Goal: Information Seeking & Learning: Check status

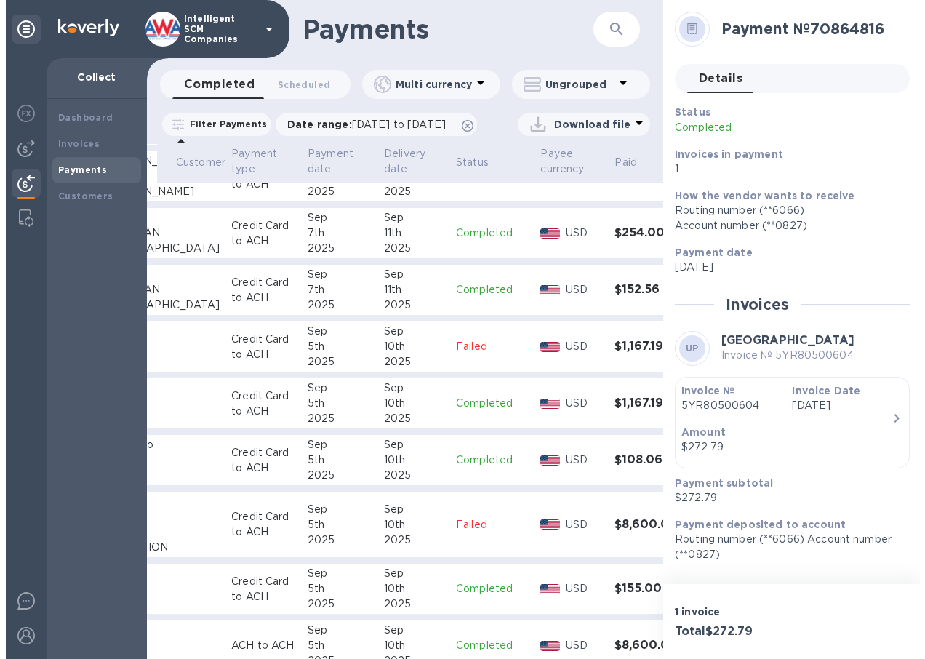
scroll to position [218, 151]
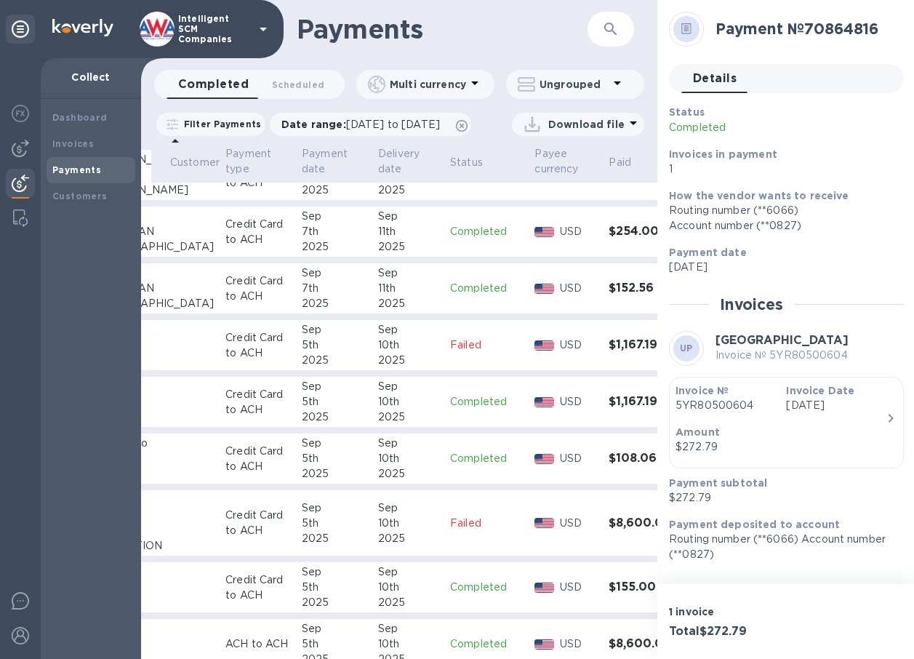
click at [241, 424] on td "Credit Card to ACH" at bounding box center [258, 402] width 76 height 51
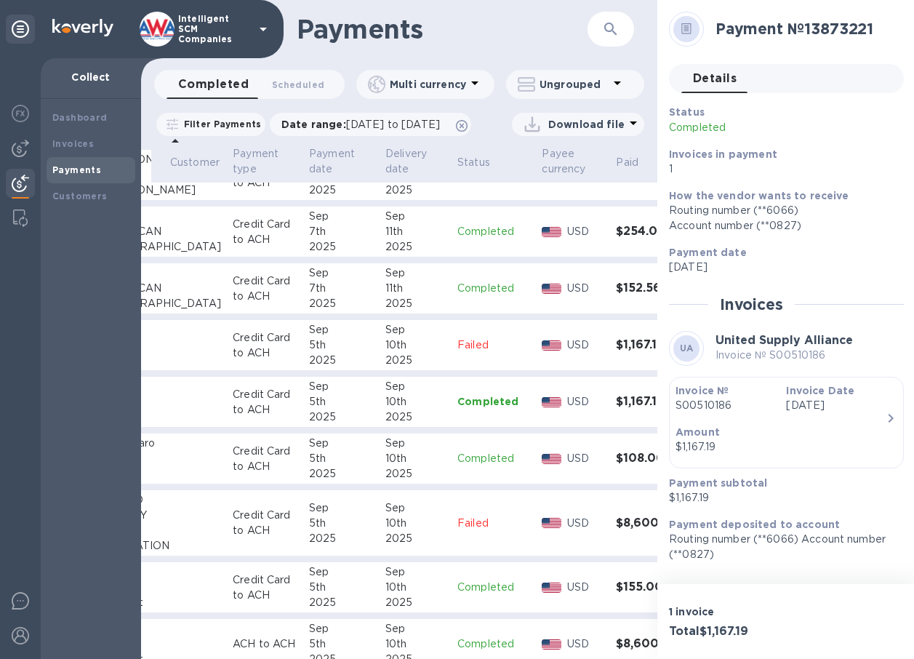
scroll to position [11, 0]
click at [385, 409] on div "10th" at bounding box center [415, 401] width 60 height 15
click at [567, 409] on p "USD" at bounding box center [585, 401] width 37 height 15
click at [616, 408] on h3 "$1,167.19" at bounding box center [647, 402] width 63 height 14
click at [385, 394] on div "Sep" at bounding box center [415, 386] width 60 height 15
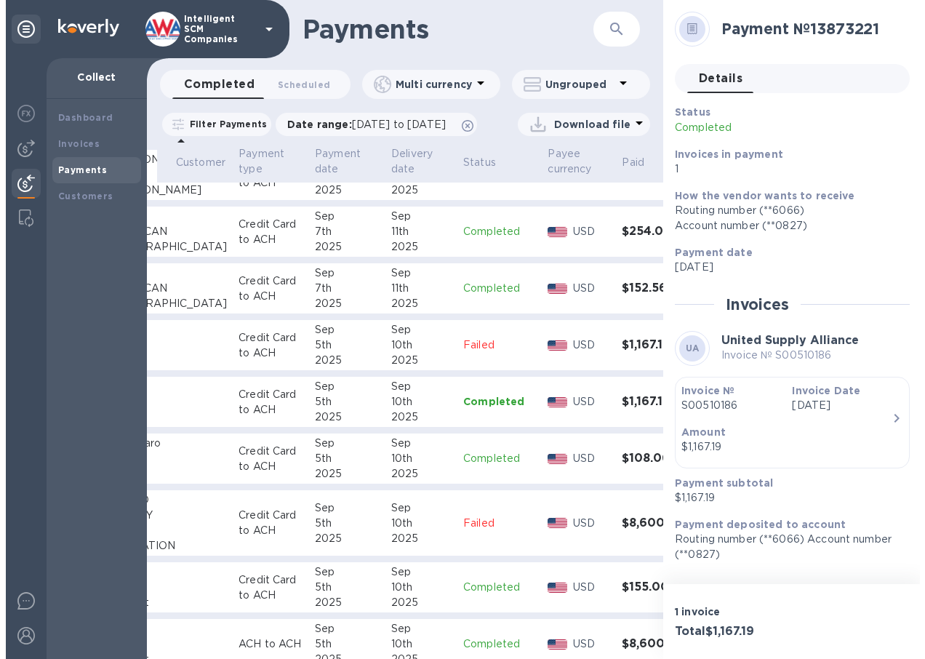
scroll to position [0, 0]
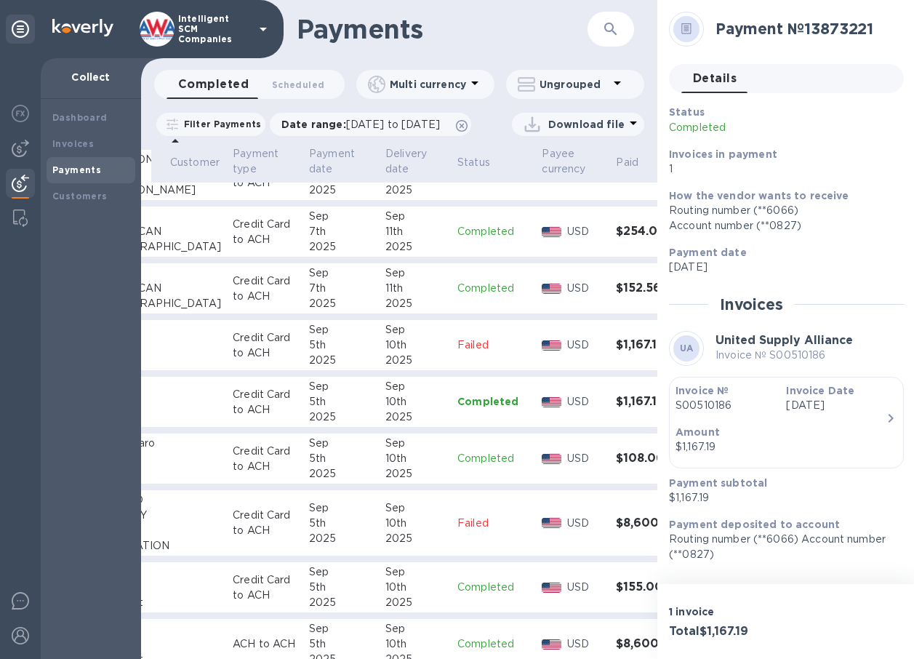
click at [716, 403] on p "S00510186" at bounding box center [724, 405] width 99 height 15
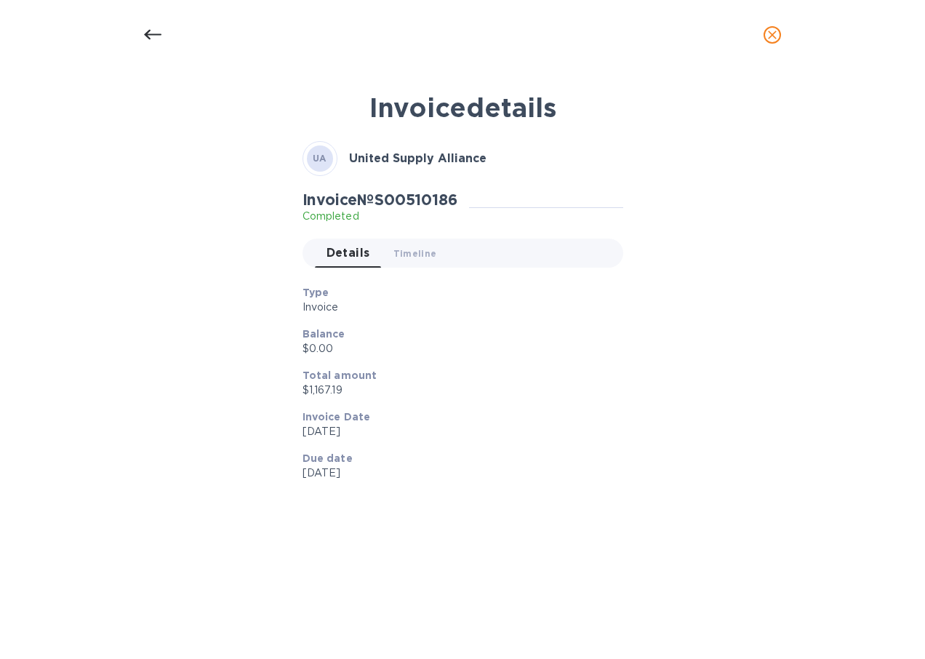
click at [716, 403] on div "Invoice details UA United Supply Alliance Invoice № S00510186 Completed Details…" at bounding box center [462, 352] width 690 height 539
click at [408, 200] on h2 "Invoice № S00510186" at bounding box center [379, 199] width 155 height 18
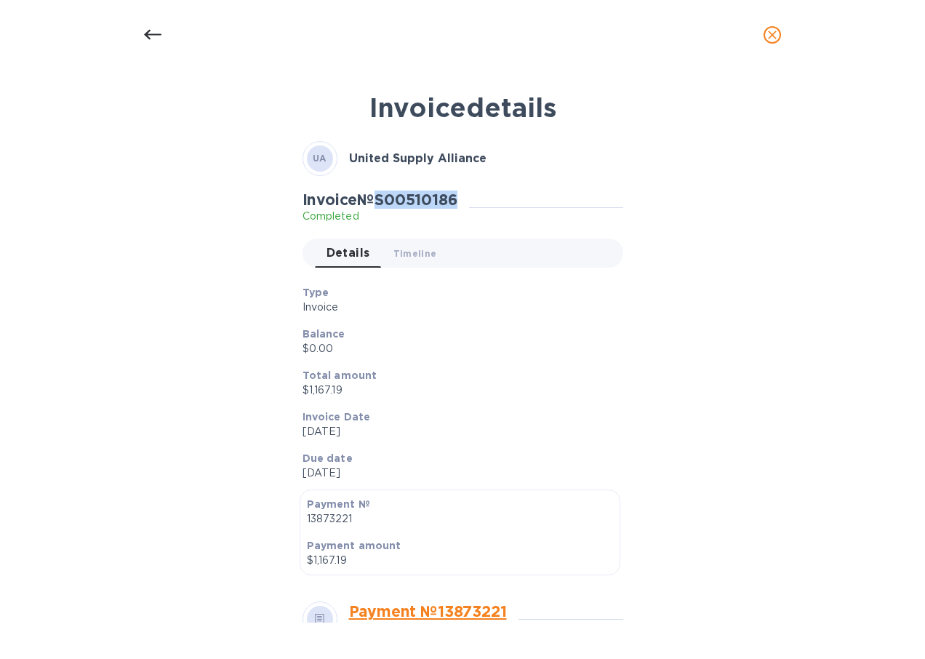
click at [408, 200] on h2 "Invoice № S00510186" at bounding box center [379, 199] width 155 height 18
copy h2 "S00510186"
click at [769, 41] on icon "close" at bounding box center [772, 35] width 15 height 15
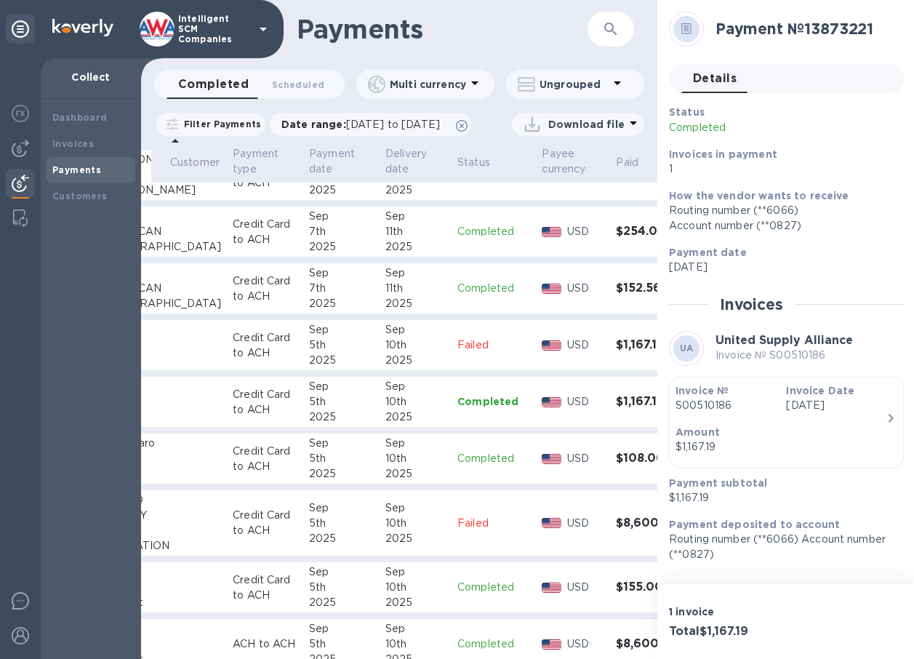
drag, startPoint x: 285, startPoint y: 647, endPoint x: 310, endPoint y: 641, distance: 25.4
click at [310, 641] on table "Payment № Customer Payment type Payment date Delivery date Status Payee currenc…" at bounding box center [364, 590] width 688 height 1328
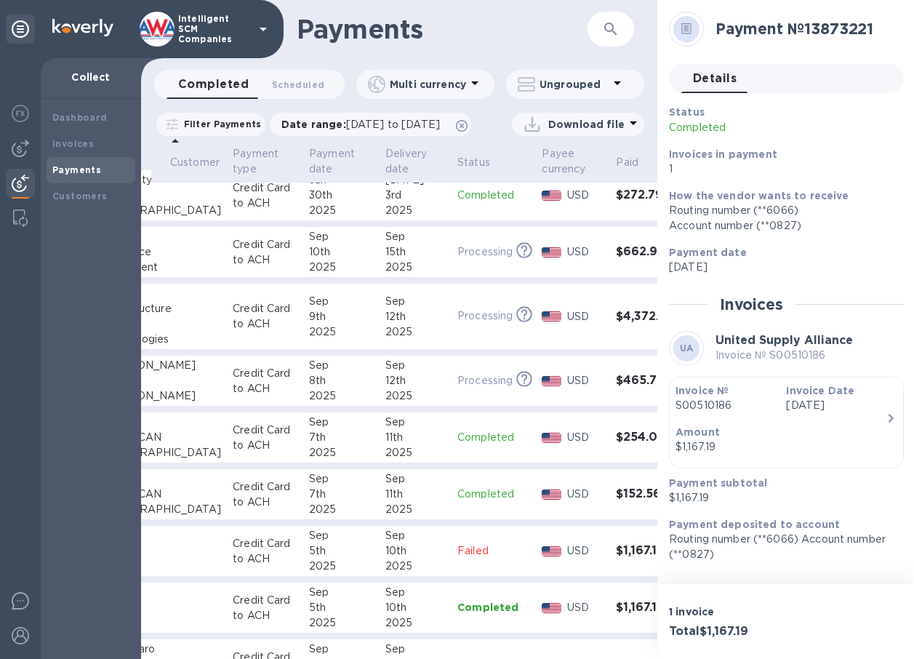
scroll to position [0, 144]
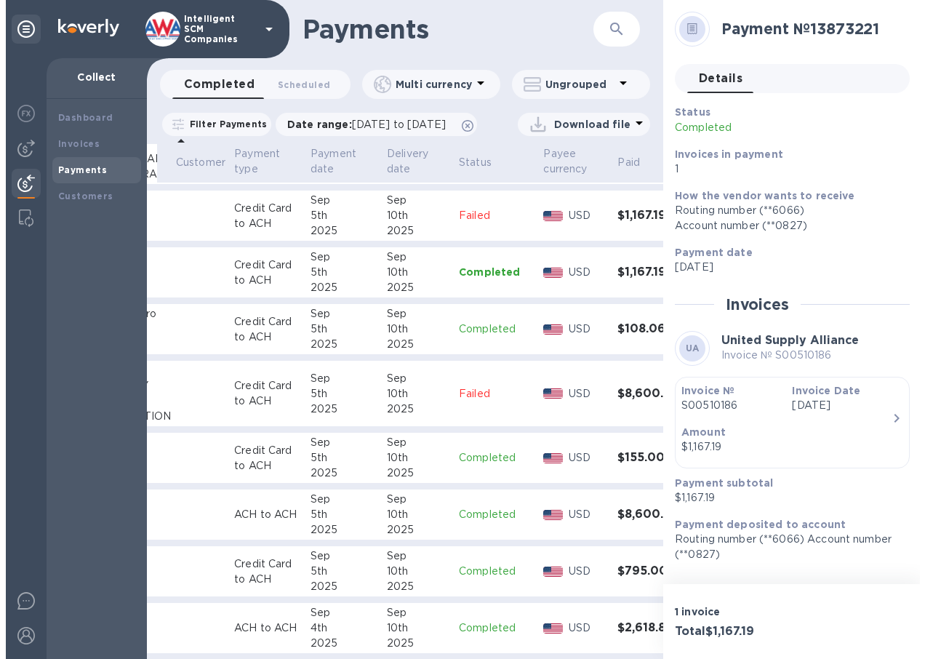
scroll to position [363, 148]
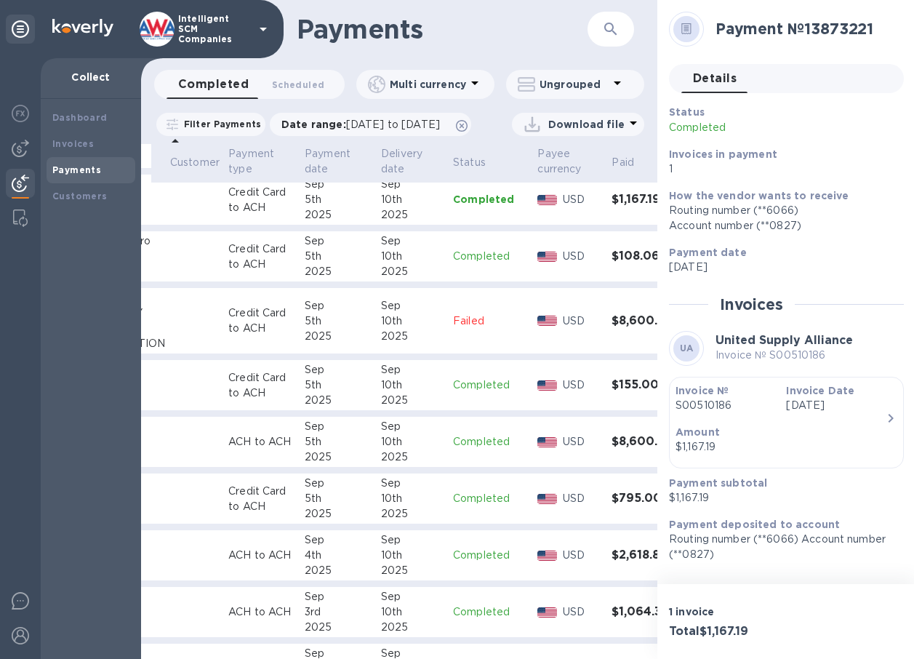
click at [299, 405] on td "[DATE]" at bounding box center [337, 385] width 76 height 51
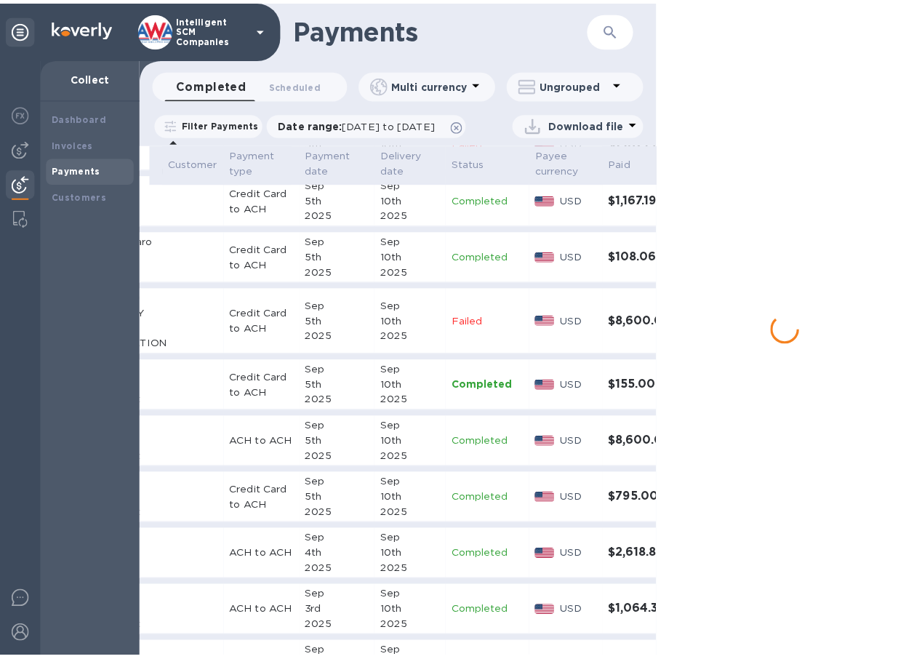
scroll to position [363, 144]
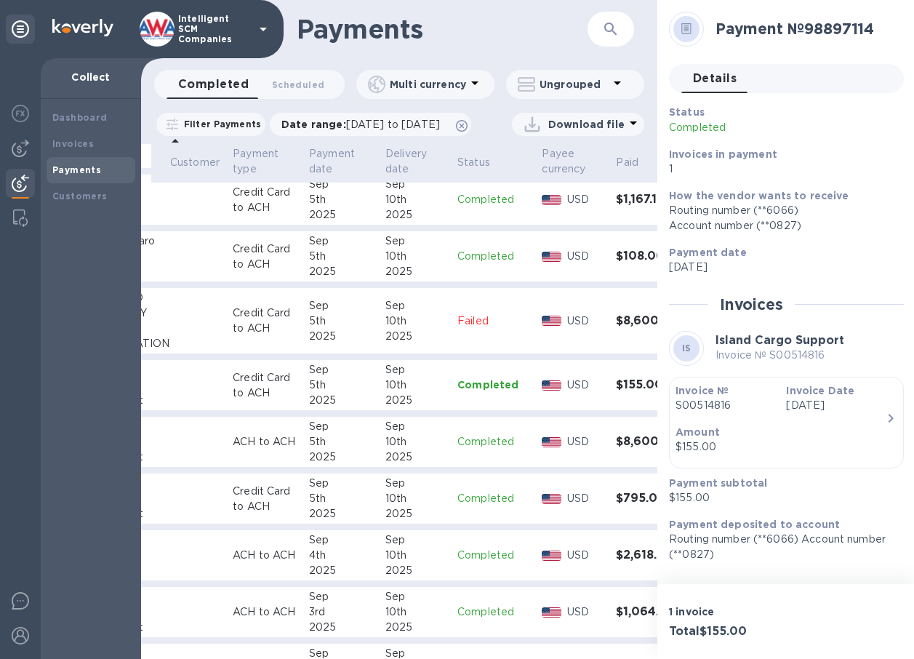
click at [722, 401] on p "S00514816" at bounding box center [724, 405] width 99 height 15
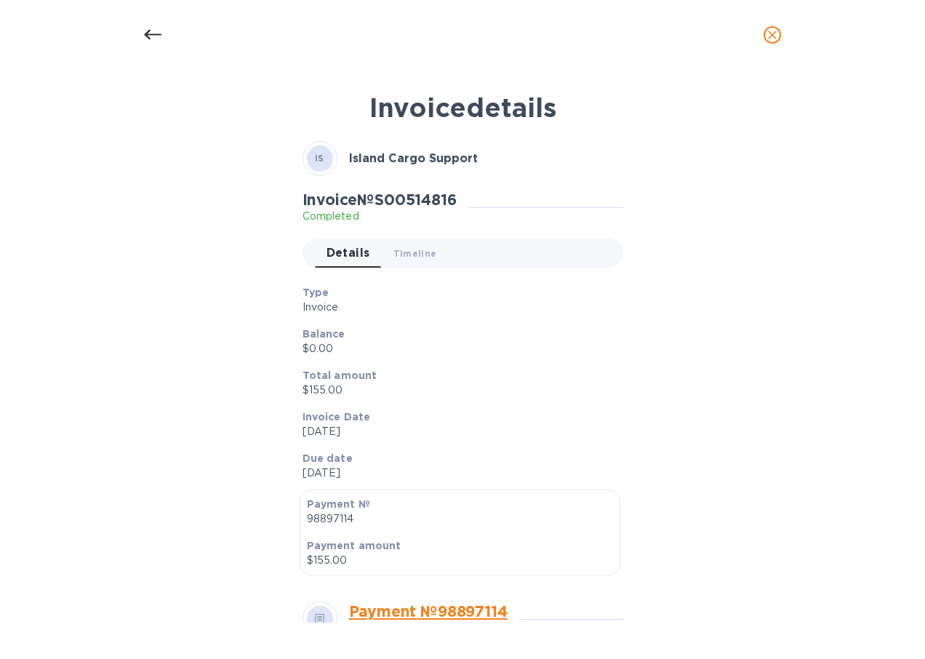
click at [406, 201] on h2 "Invoice № S00514816" at bounding box center [379, 199] width 154 height 18
copy h2 "S00514816"
click at [415, 198] on h2 "Invoice № S00514816" at bounding box center [379, 199] width 154 height 18
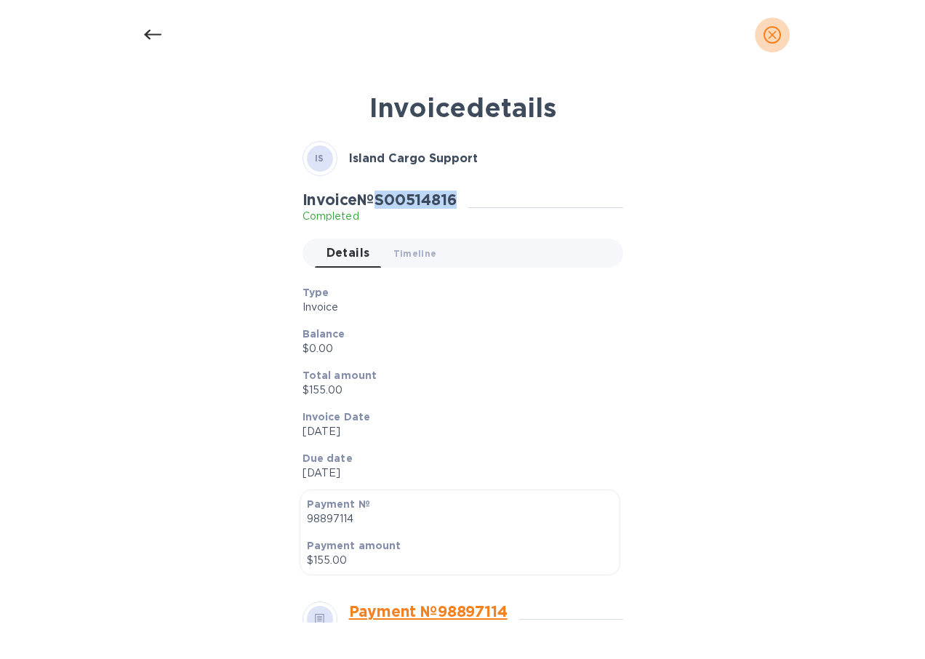
click at [770, 38] on icon "close" at bounding box center [772, 35] width 15 height 15
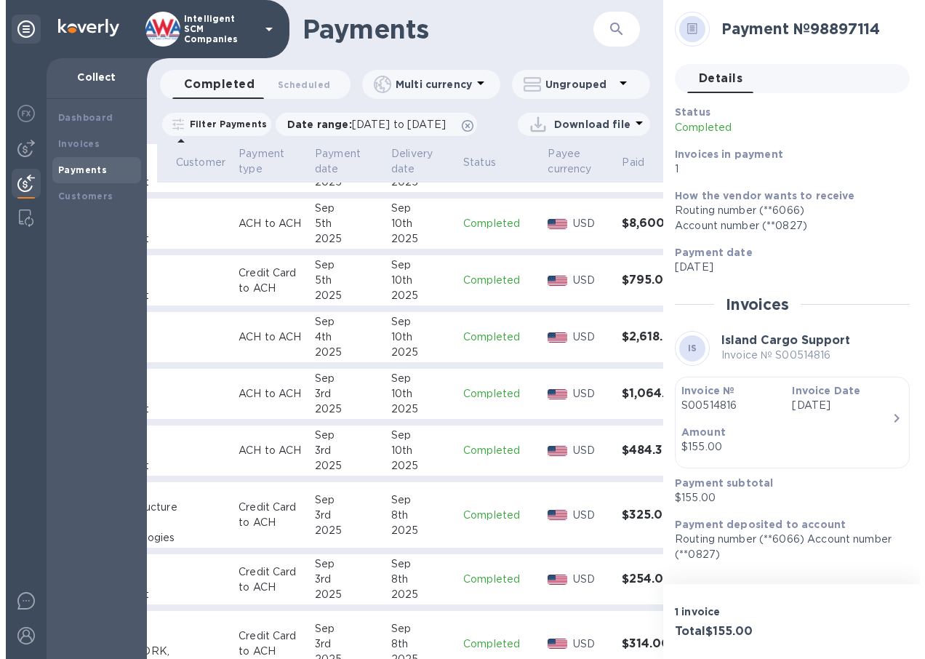
scroll to position [654, 144]
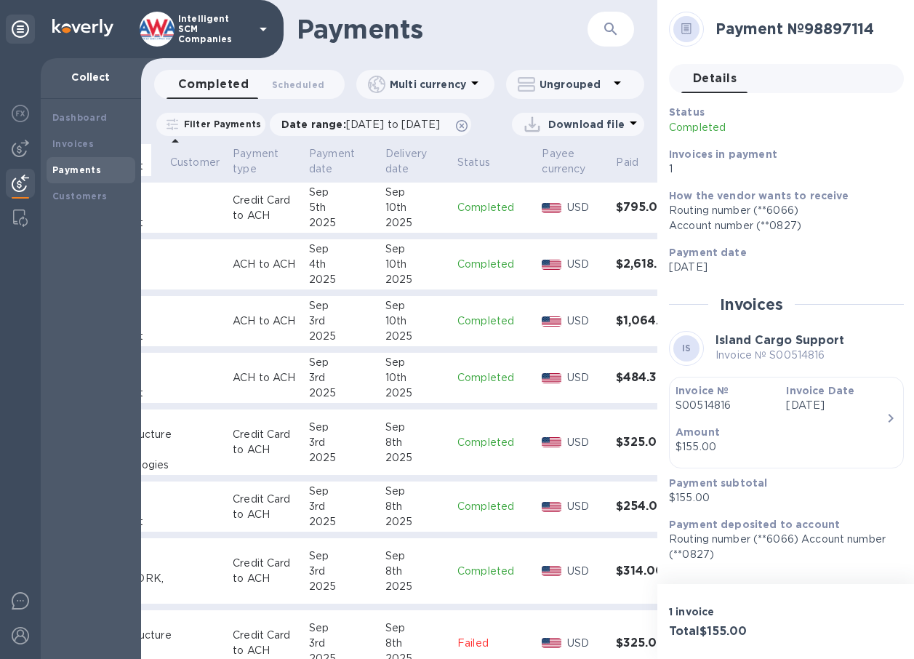
click at [385, 385] on div "10th" at bounding box center [415, 377] width 60 height 15
click at [705, 407] on p "S00515017" at bounding box center [724, 405] width 99 height 15
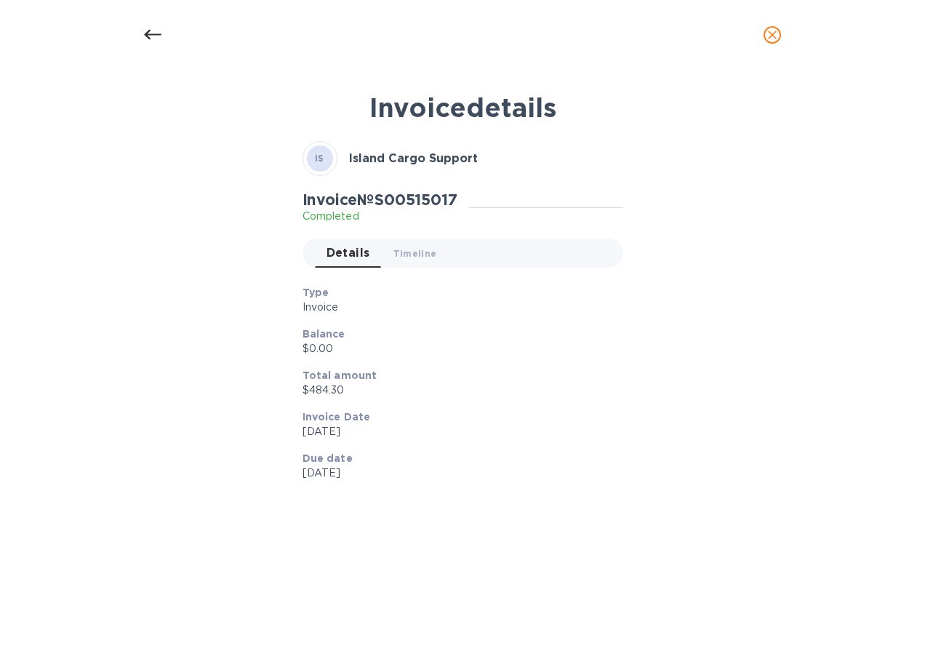
click at [705, 407] on div "Invoice details IS Island Cargo Support Invoice № S00515017 Completed Details 0…" at bounding box center [462, 352] width 690 height 539
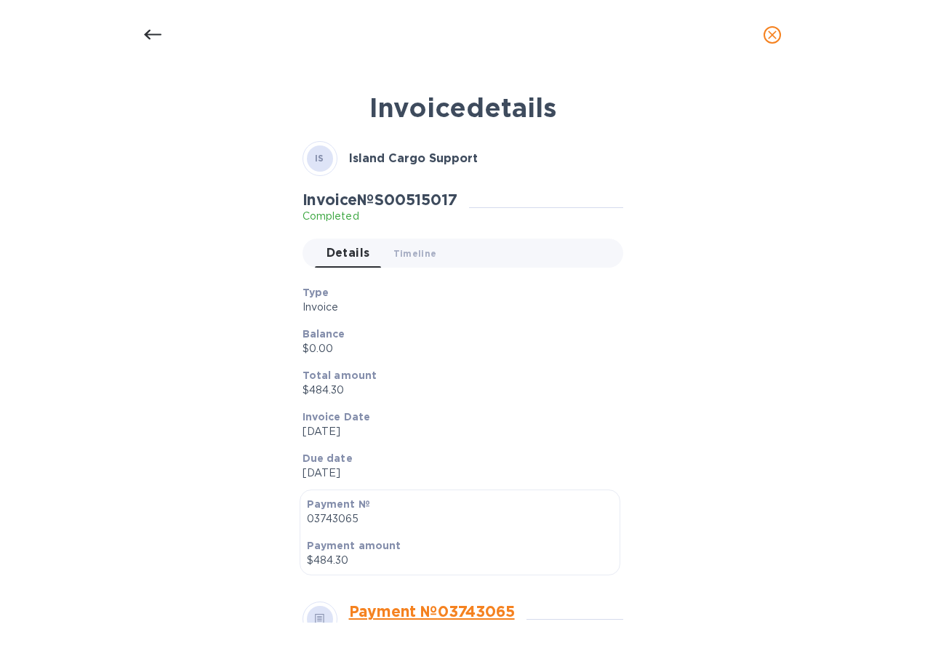
click at [416, 192] on h2 "Invoice № S00515017" at bounding box center [379, 199] width 155 height 18
copy h2 "S00515017"
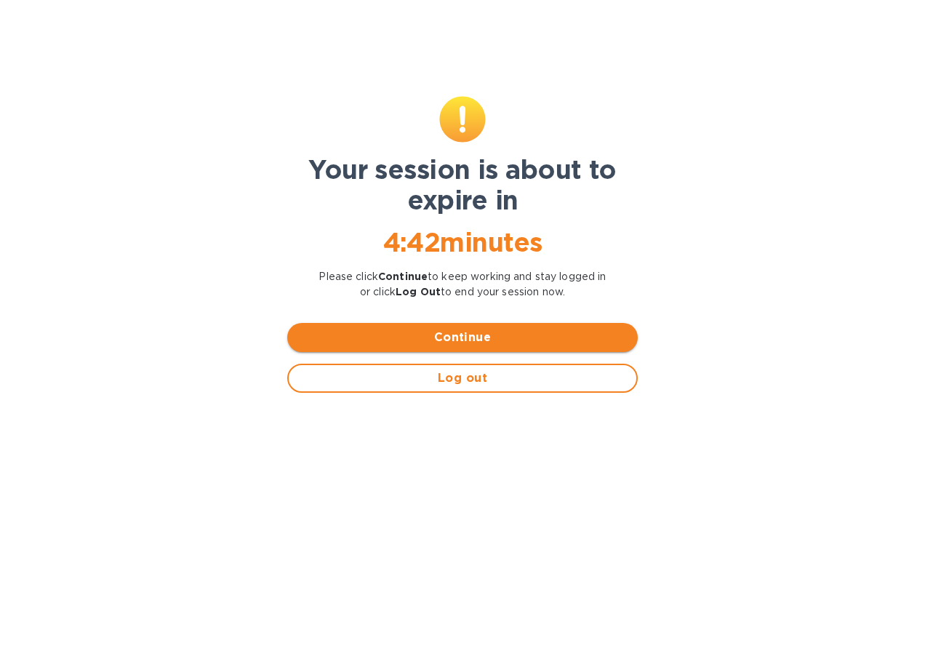
click at [488, 346] on button "Continue" at bounding box center [462, 337] width 350 height 29
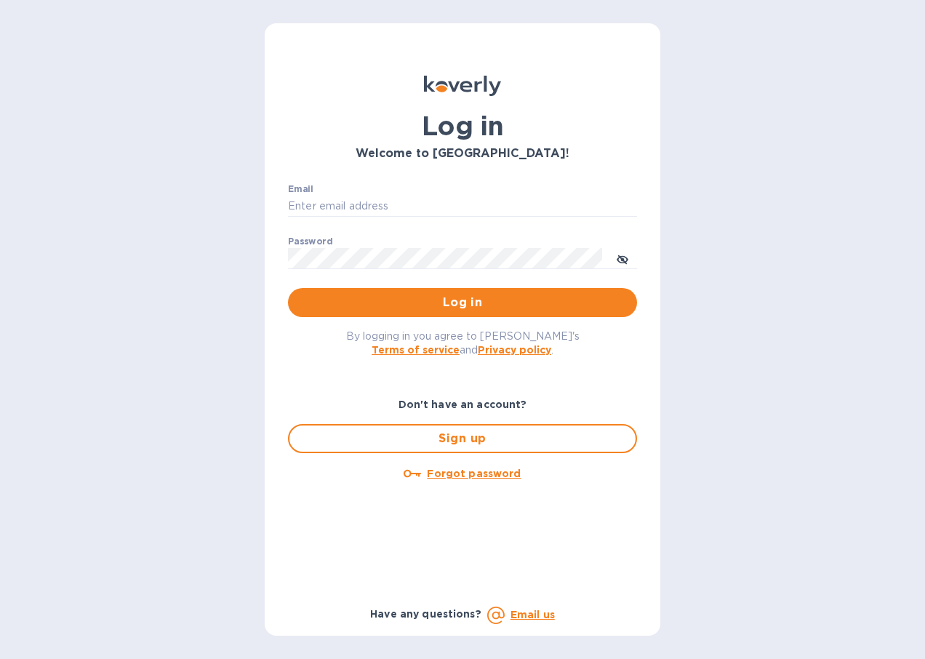
type input "[EMAIL_ADDRESS][DOMAIN_NAME]"
click at [412, 297] on span "Log in" at bounding box center [462, 302] width 326 height 17
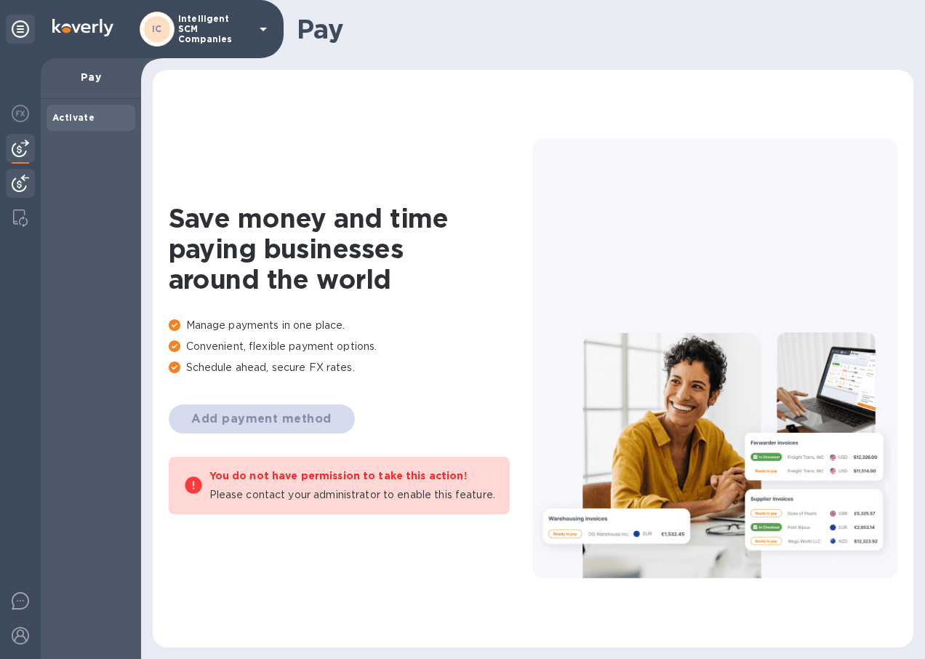
click at [24, 177] on img at bounding box center [20, 182] width 17 height 17
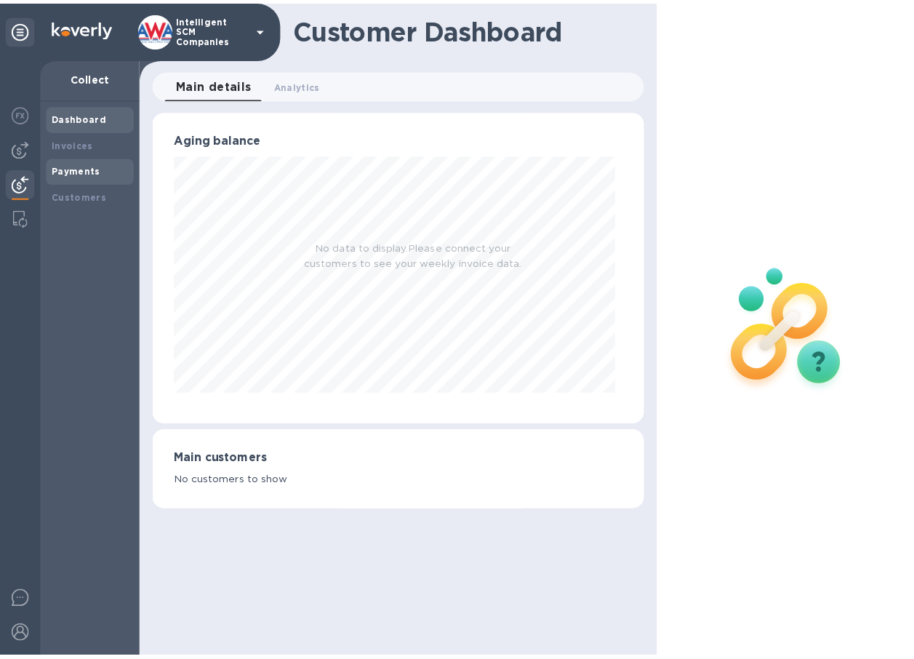
scroll to position [314, 490]
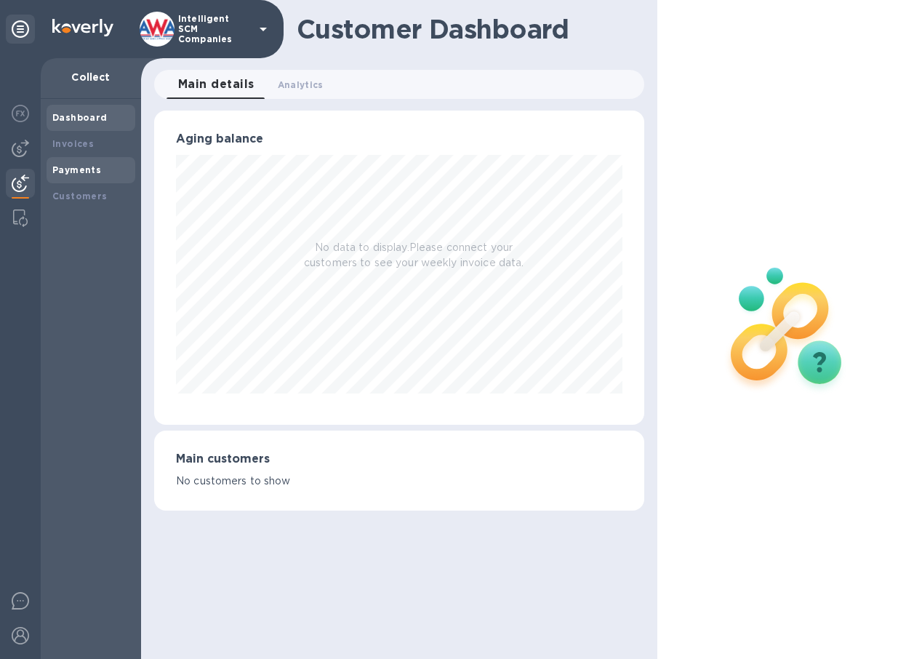
click at [71, 174] on b "Payments" at bounding box center [76, 169] width 49 height 11
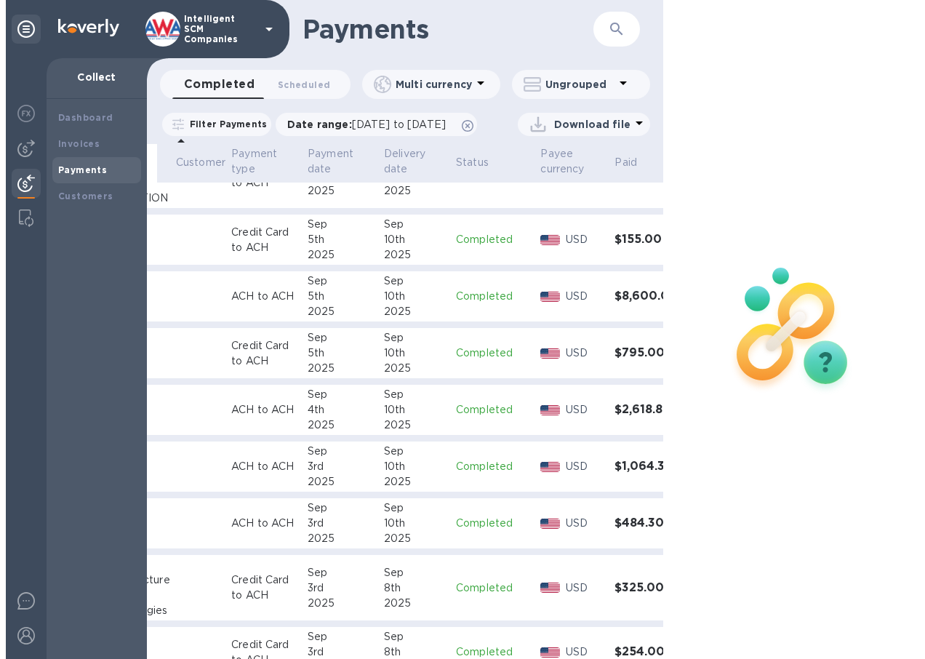
scroll to position [581, 151]
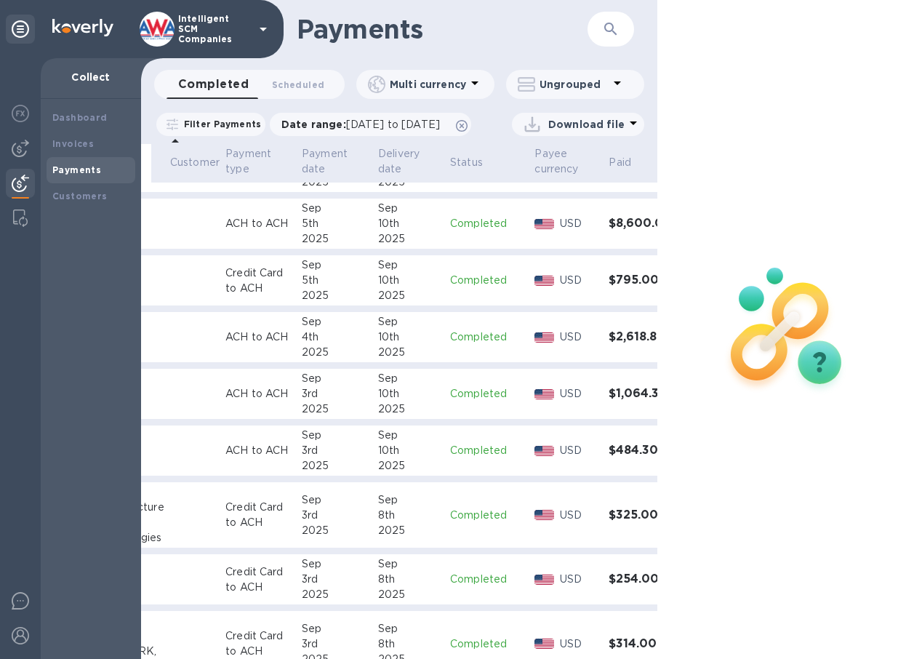
click at [608, 457] on h3 "$484.30" at bounding box center [639, 450] width 63 height 14
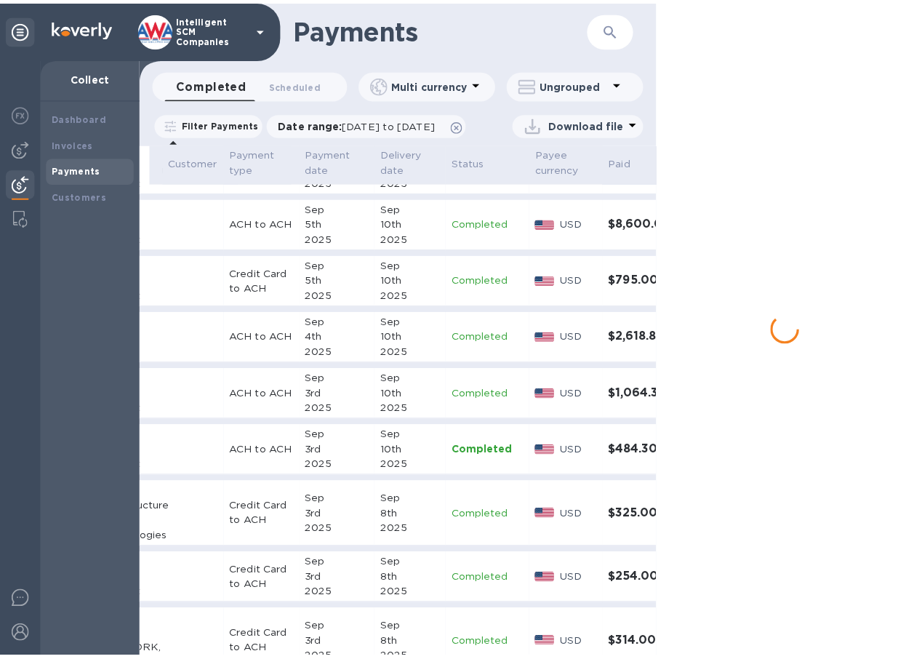
scroll to position [581, 144]
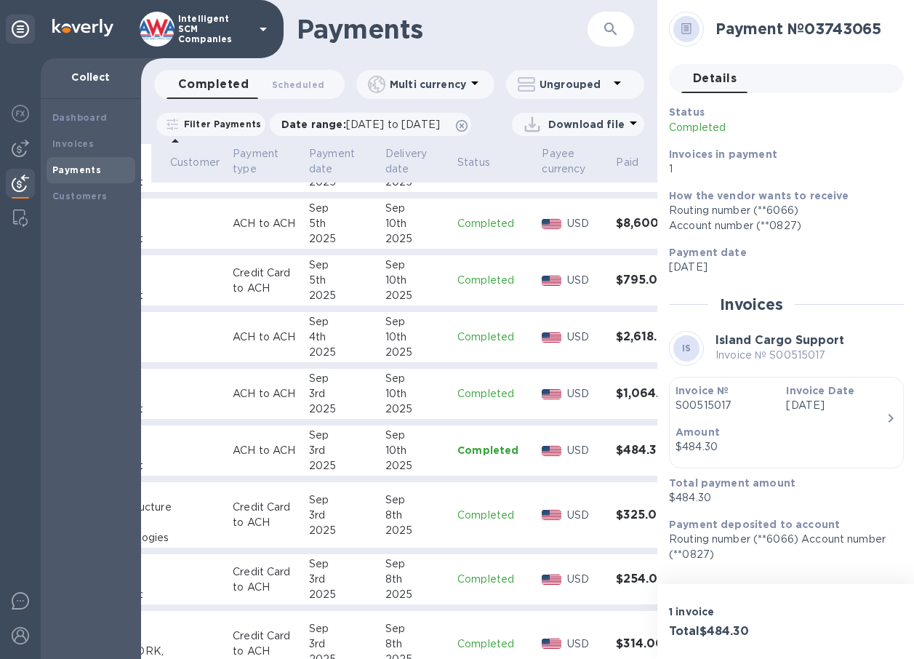
click at [785, 353] on p "Invoice № S00515017" at bounding box center [779, 354] width 129 height 15
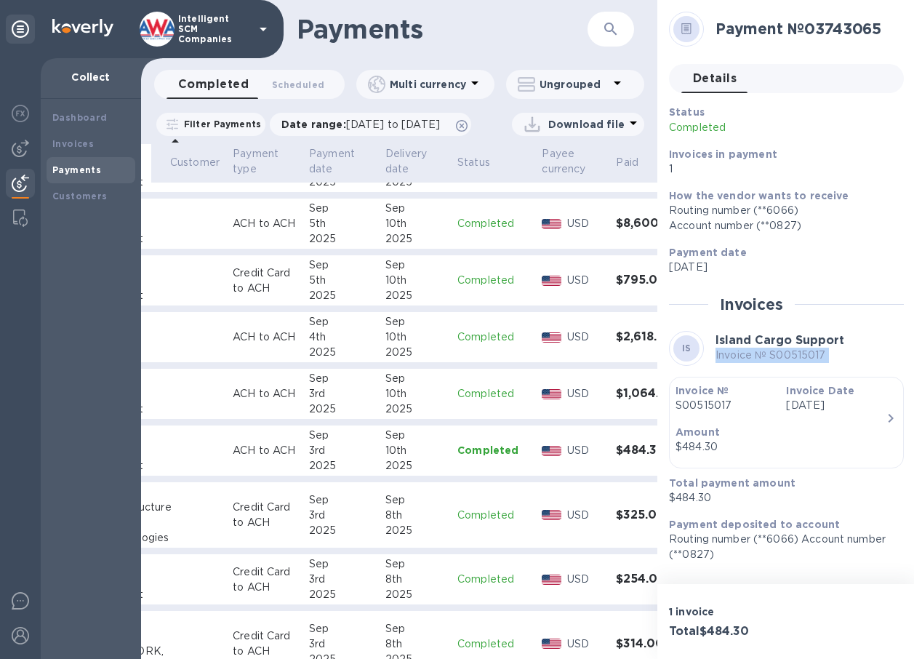
drag, startPoint x: 785, startPoint y: 353, endPoint x: 794, endPoint y: 358, distance: 10.4
click at [794, 358] on p "Invoice № S00515017" at bounding box center [779, 354] width 129 height 15
click at [792, 353] on p "Invoice № S00515017" at bounding box center [779, 354] width 129 height 15
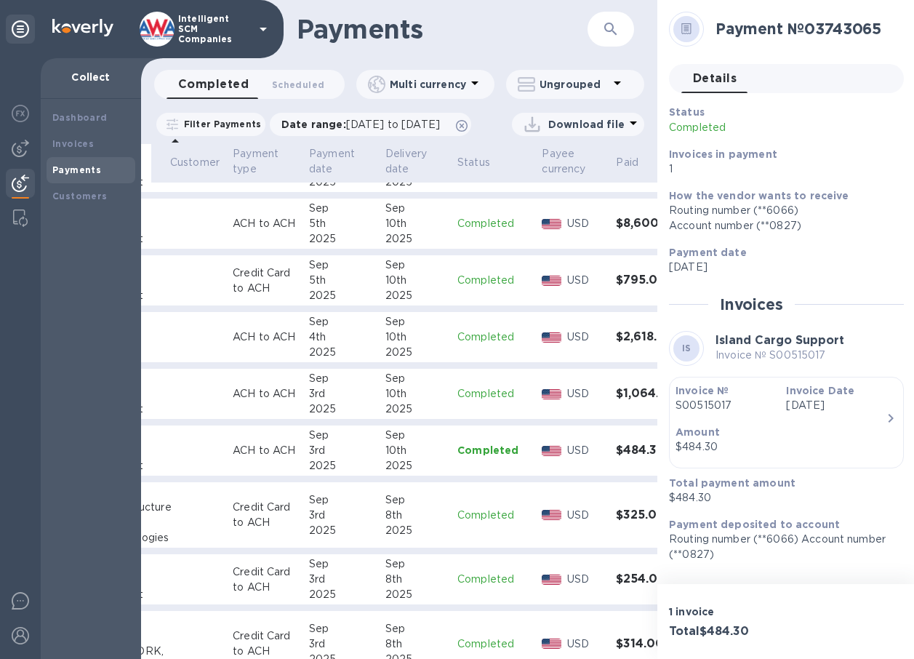
click at [616, 400] on h3 "$1,064.37" at bounding box center [647, 394] width 63 height 14
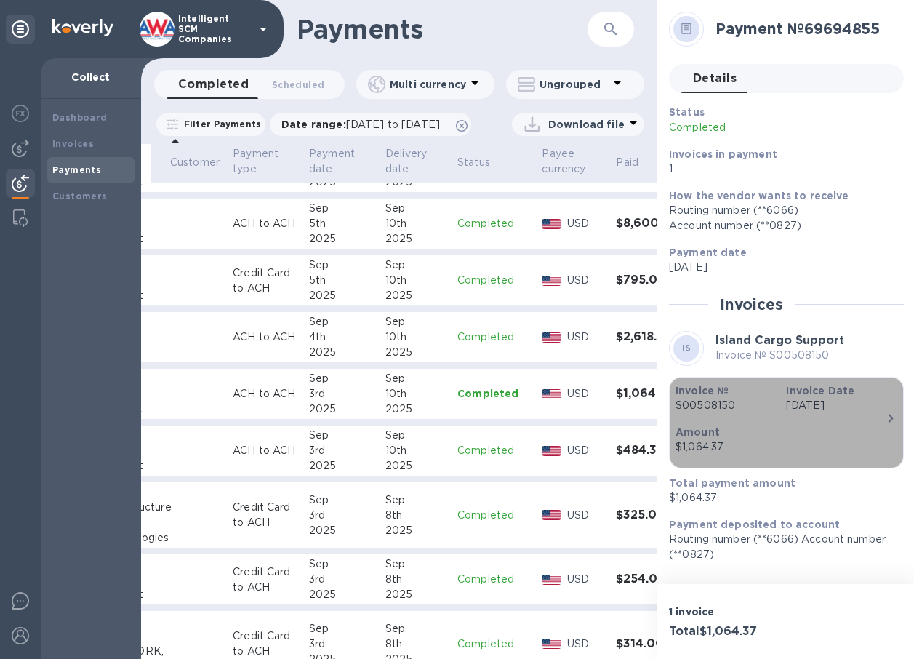
click at [727, 446] on div "$1,064.37" at bounding box center [780, 446] width 210 height 15
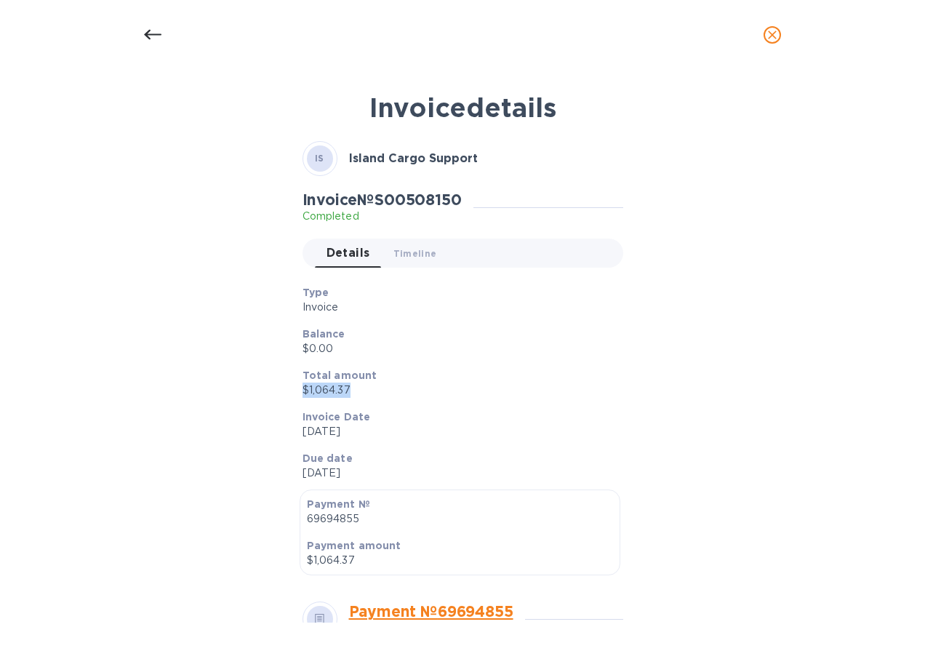
drag, startPoint x: 359, startPoint y: 390, endPoint x: 294, endPoint y: 391, distance: 65.4
click at [297, 391] on div "Total amount $1,064.37" at bounding box center [457, 382] width 321 height 41
copy p "$1,064.37"
click at [397, 200] on h2 "Invoice № S00508150" at bounding box center [381, 199] width 159 height 18
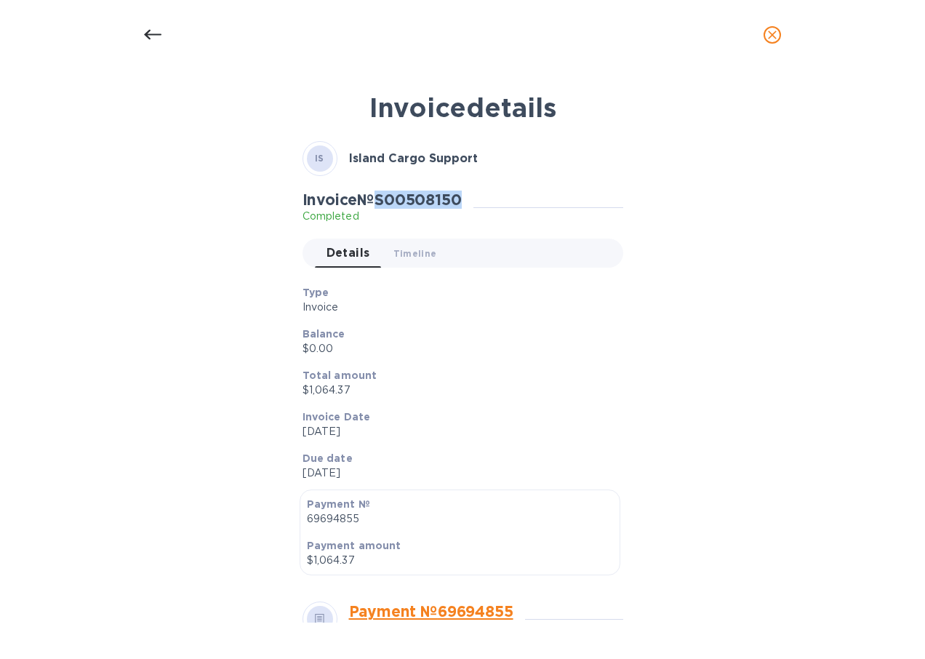
copy h2 "S00508150"
click at [762, 36] on button "close" at bounding box center [771, 34] width 35 height 35
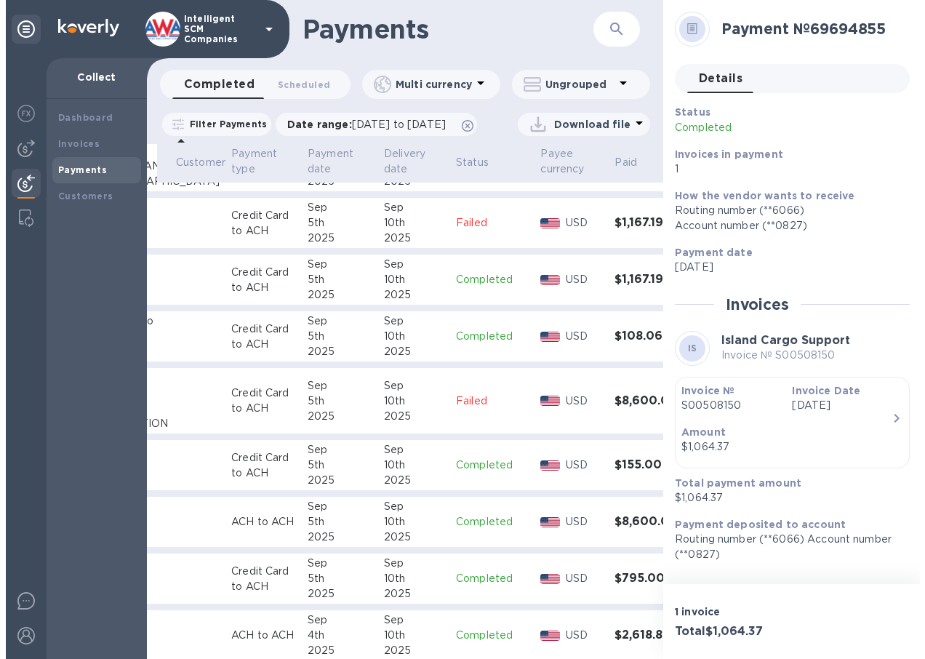
scroll to position [363, 151]
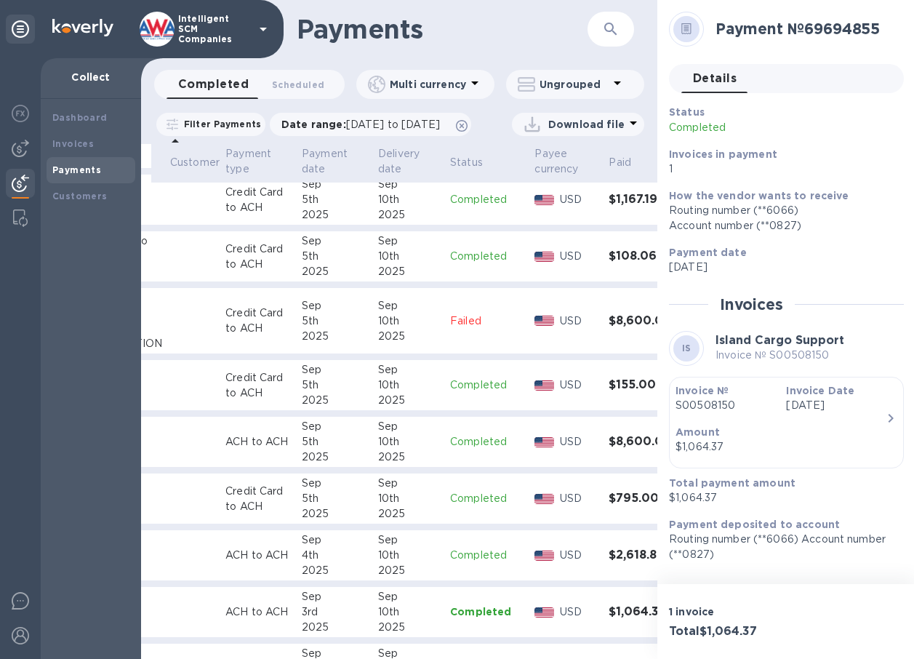
click at [450, 329] on p "Failed" at bounding box center [486, 320] width 73 height 15
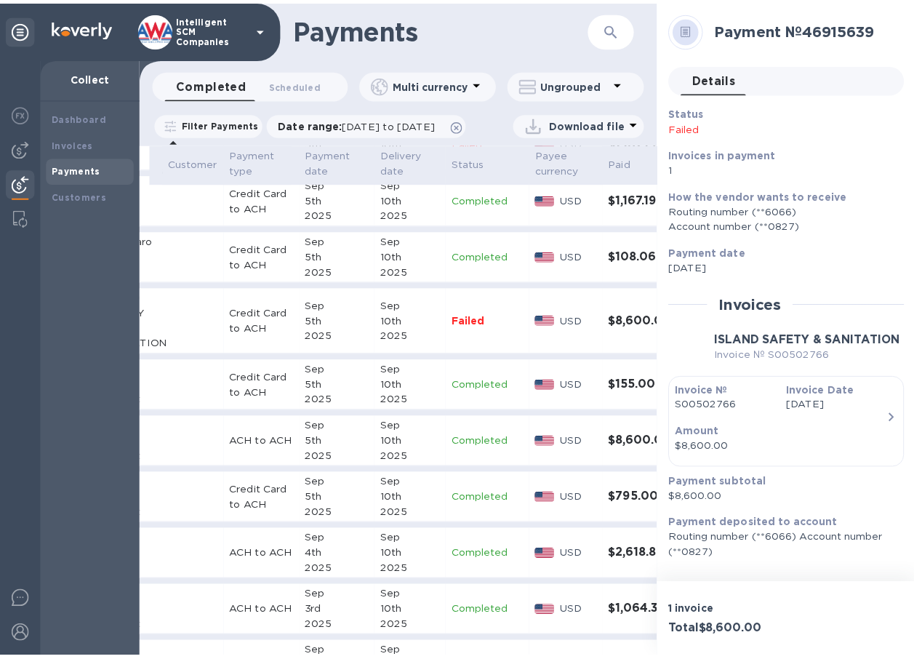
scroll to position [363, 144]
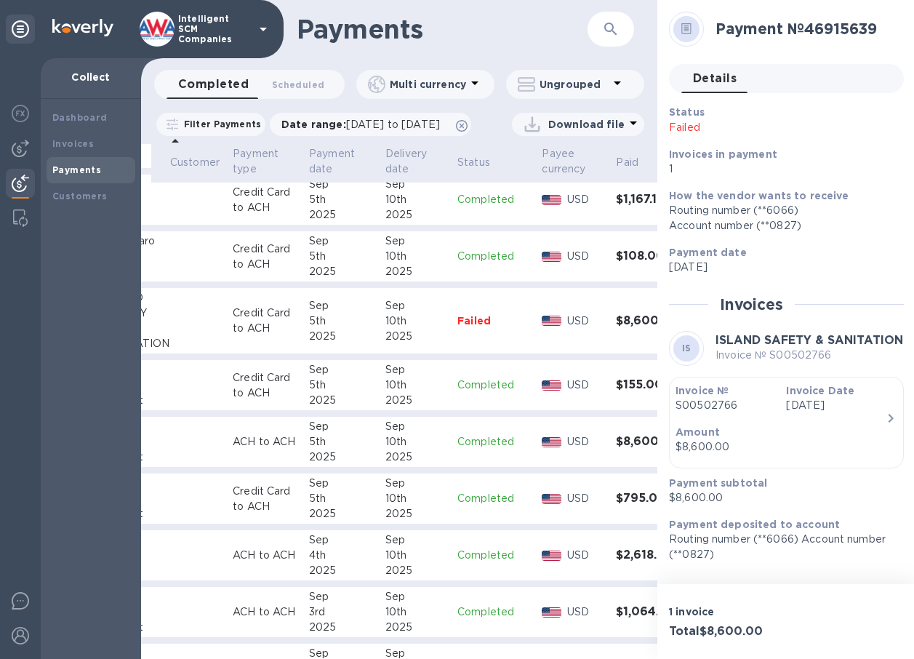
click at [457, 449] on p "Completed" at bounding box center [493, 441] width 73 height 15
click at [712, 398] on p "S00502766" at bounding box center [724, 405] width 99 height 15
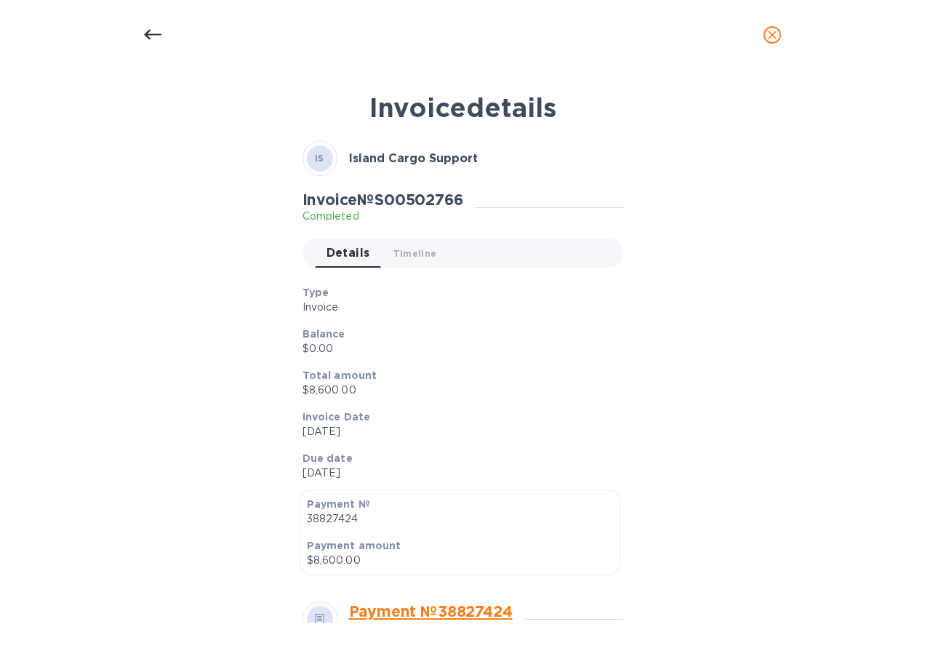
click at [402, 200] on h2 "Invoice № S00502766" at bounding box center [382, 199] width 161 height 18
copy h2 "S00502766"
click at [770, 39] on icon "close" at bounding box center [772, 35] width 15 height 15
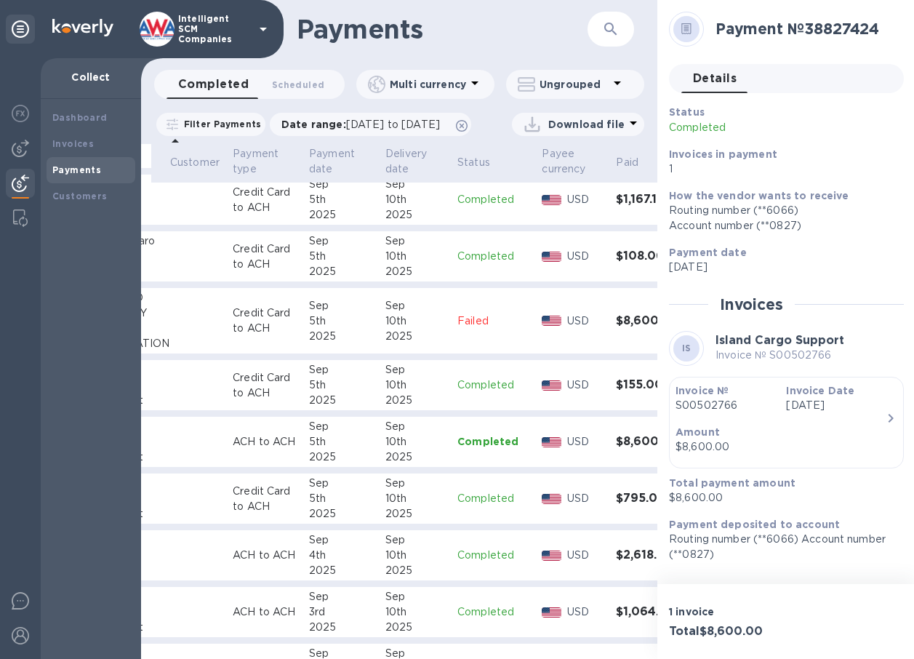
click at [893, 422] on icon "button" at bounding box center [890, 417] width 17 height 17
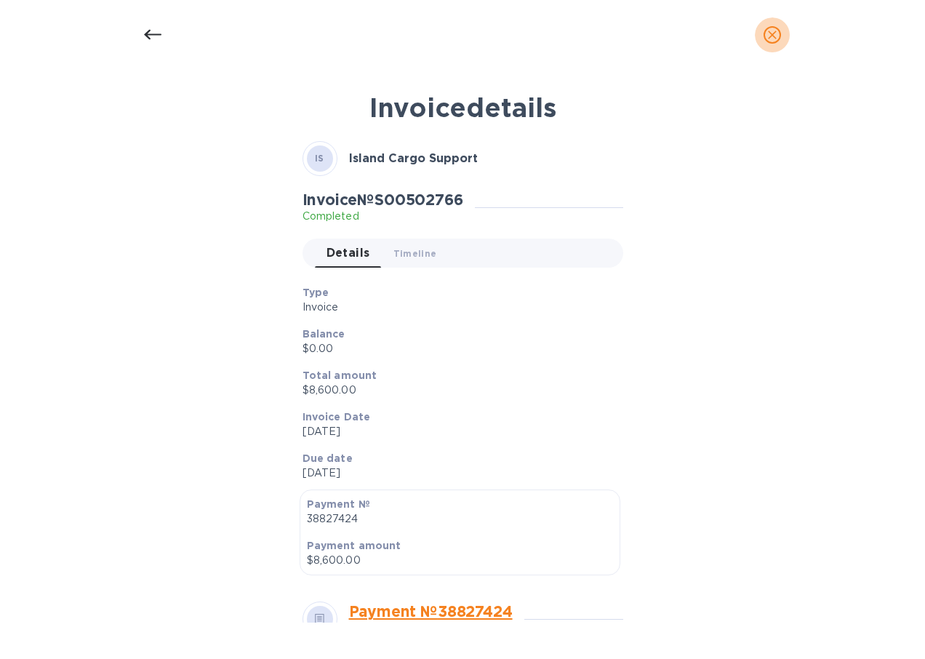
click at [770, 33] on icon "close" at bounding box center [772, 35] width 9 height 9
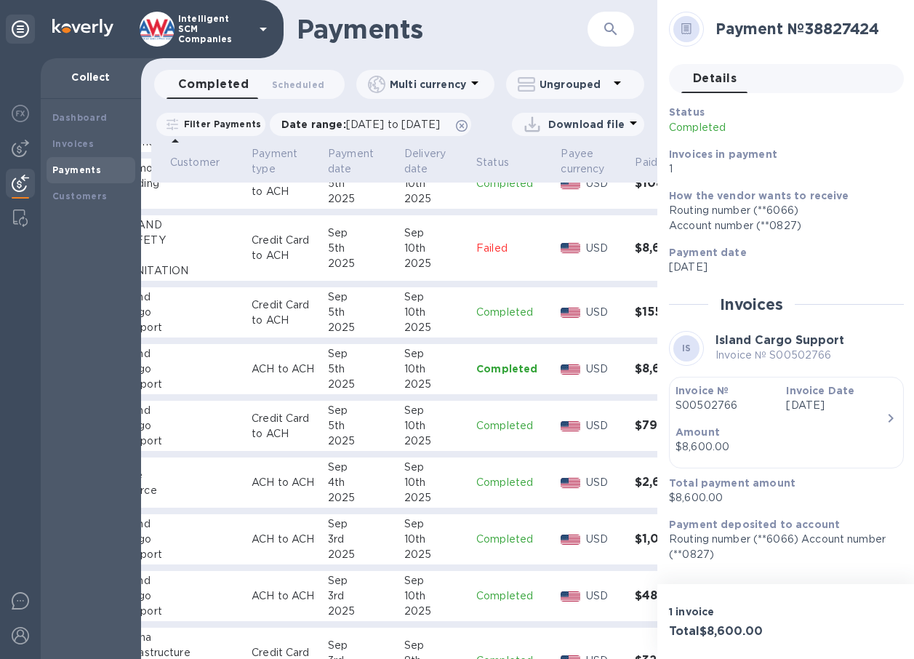
scroll to position [436, 124]
click at [692, 30] on div at bounding box center [686, 29] width 26 height 26
click at [754, 89] on div "Details 0" at bounding box center [792, 78] width 222 height 29
drag, startPoint x: 863, startPoint y: 604, endPoint x: 867, endPoint y: 597, distance: 7.9
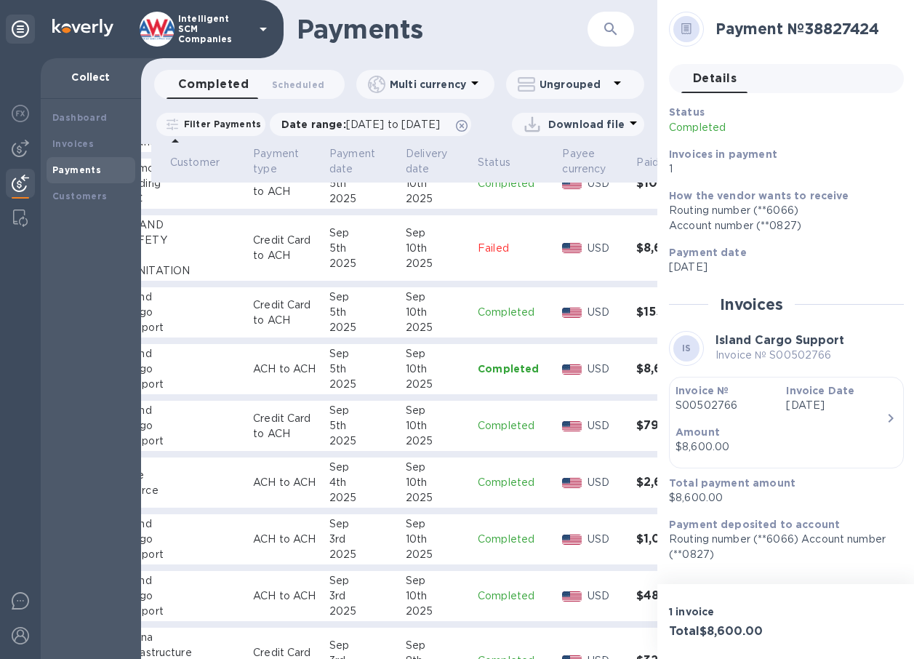
click at [863, 604] on div "1 invoice Total $8,600.00" at bounding box center [786, 621] width 258 height 75
click at [643, 92] on div "Completed 0 Scheduled 0 Multi currency Ungrouped" at bounding box center [399, 87] width 516 height 35
drag, startPoint x: 643, startPoint y: 92, endPoint x: 631, endPoint y: 95, distance: 12.7
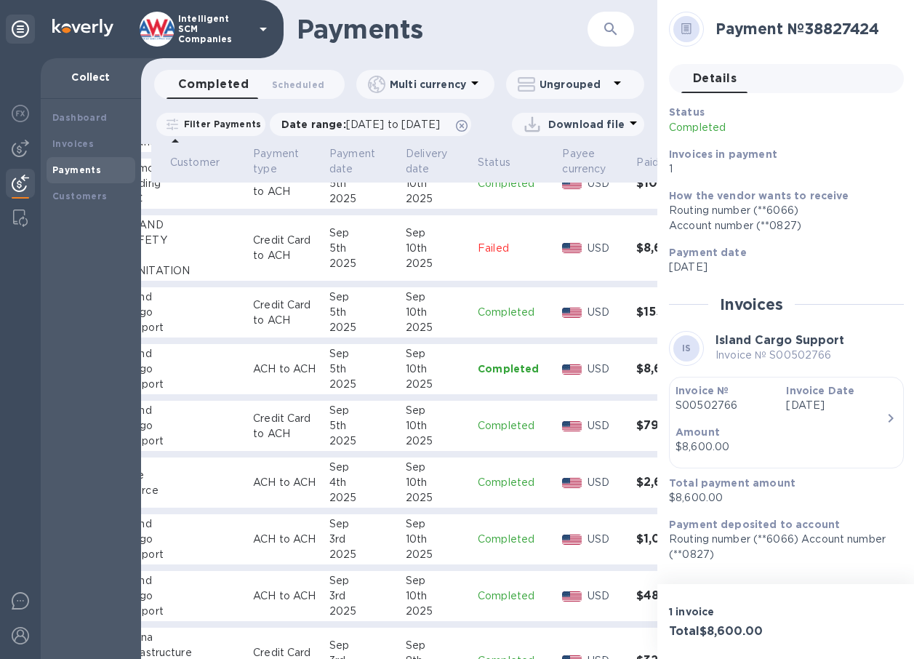
click at [631, 95] on div "Payments ​ Completed 0 Scheduled 0 Multi currency Ungrouped Filter Payments Dat…" at bounding box center [399, 329] width 516 height 659
click at [683, 23] on icon at bounding box center [686, 28] width 10 height 11
click at [617, 110] on div "Filter Payments Date range : [DATE] to [DATE] Download file" at bounding box center [399, 126] width 516 height 33
click at [15, 174] on img at bounding box center [20, 182] width 17 height 17
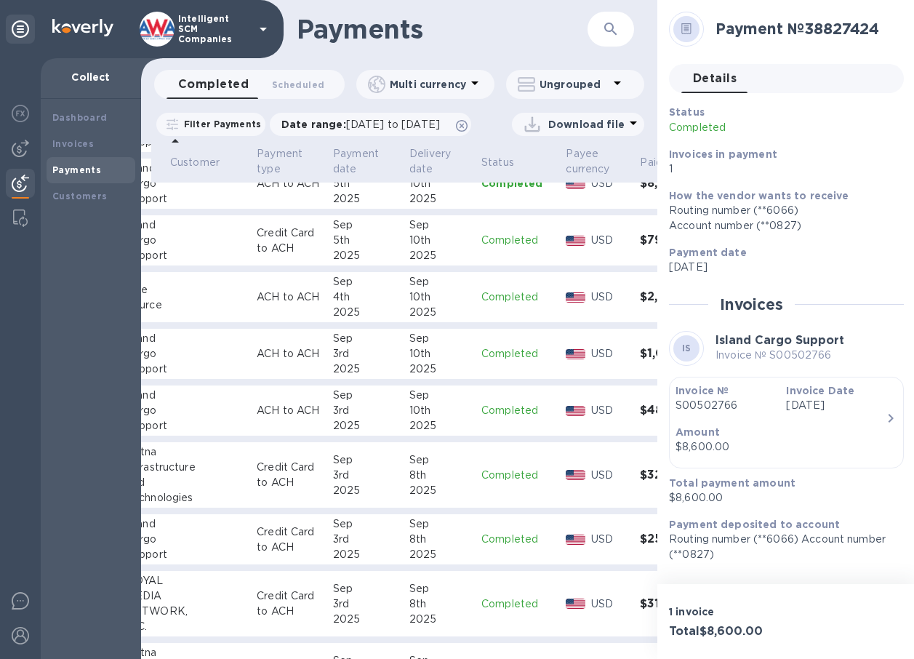
scroll to position [654, 120]
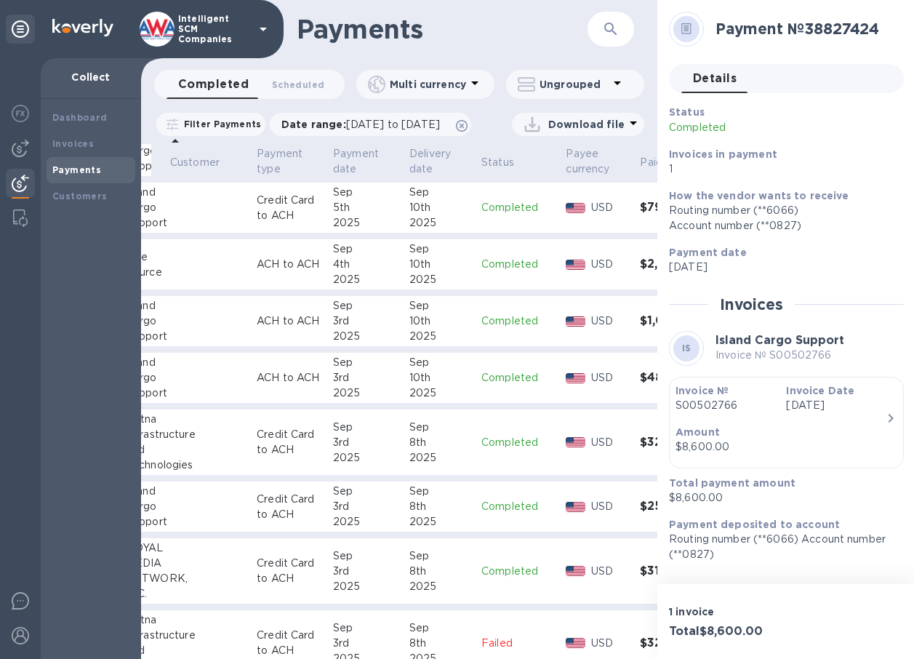
drag, startPoint x: 371, startPoint y: 222, endPoint x: 222, endPoint y: 214, distance: 149.2
click at [257, 214] on p "Credit Card to ACH" at bounding box center [289, 208] width 65 height 31
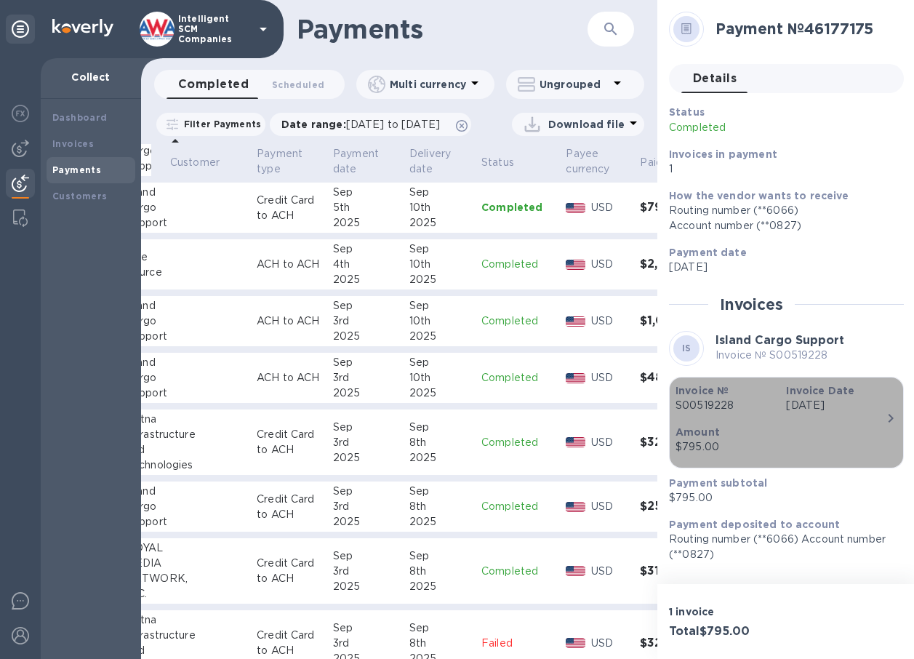
click at [708, 400] on p "S00519228" at bounding box center [724, 405] width 99 height 15
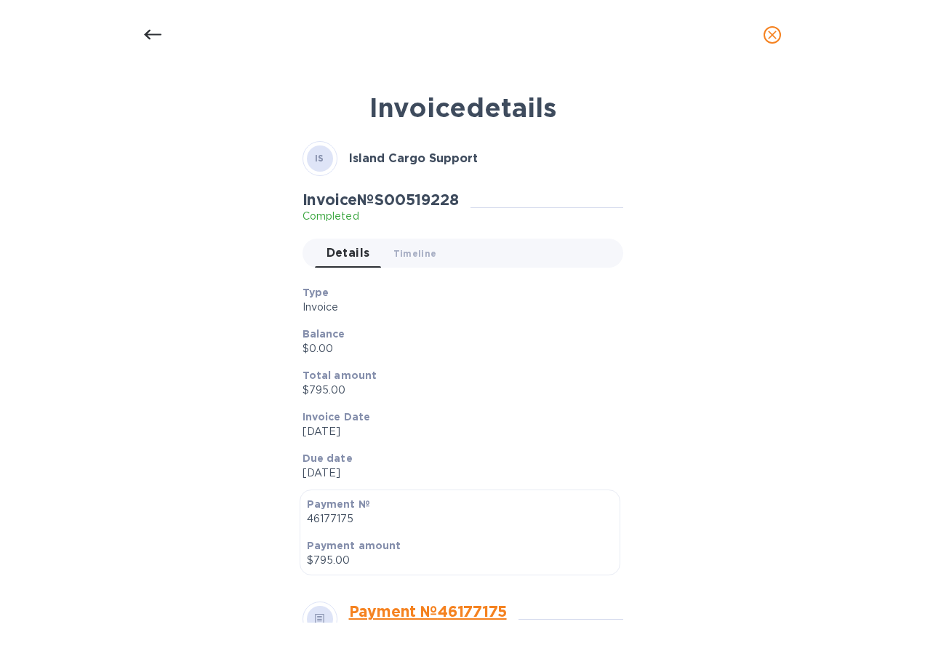
click at [420, 193] on h2 "Invoice № S00519228" at bounding box center [380, 199] width 156 height 18
copy h2 "S00519228"
click at [774, 33] on icon "close" at bounding box center [772, 35] width 9 height 9
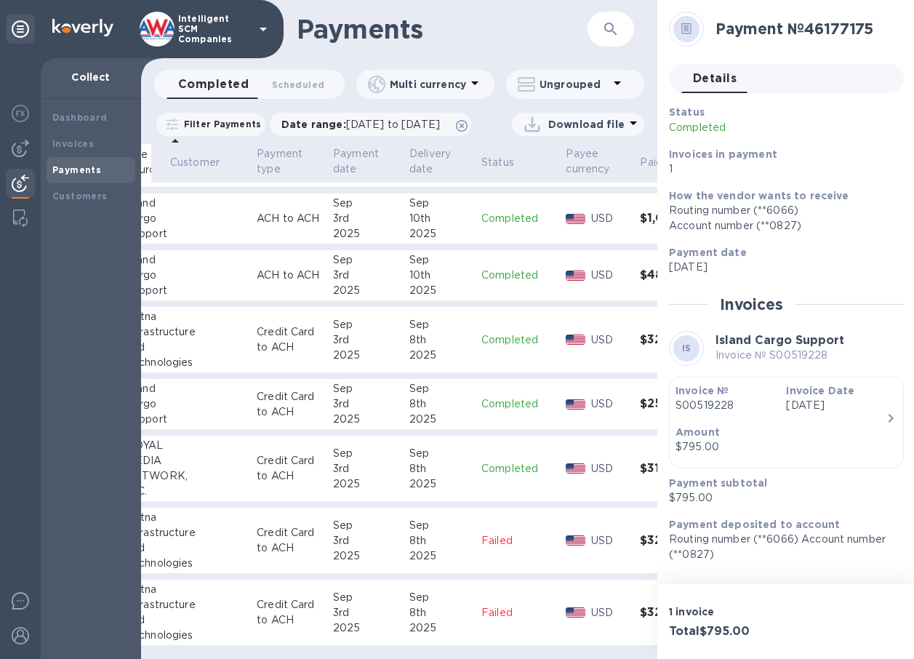
scroll to position [791, 120]
drag, startPoint x: 594, startPoint y: 647, endPoint x: 621, endPoint y: 647, distance: 26.9
click at [621, 647] on table "Payment № Customer Payment type Payment date Delivery date Status Payee currenc…" at bounding box center [388, 22] width 688 height 1271
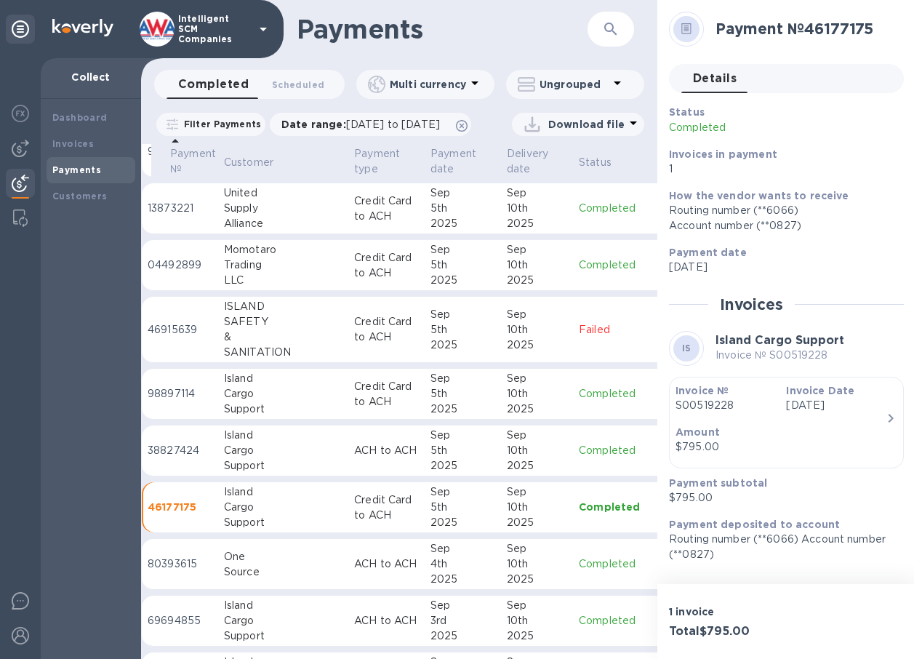
scroll to position [355, 25]
drag, startPoint x: 386, startPoint y: 478, endPoint x: 353, endPoint y: 479, distance: 33.4
click at [353, 458] on p "ACH to ACH" at bounding box center [384, 450] width 65 height 15
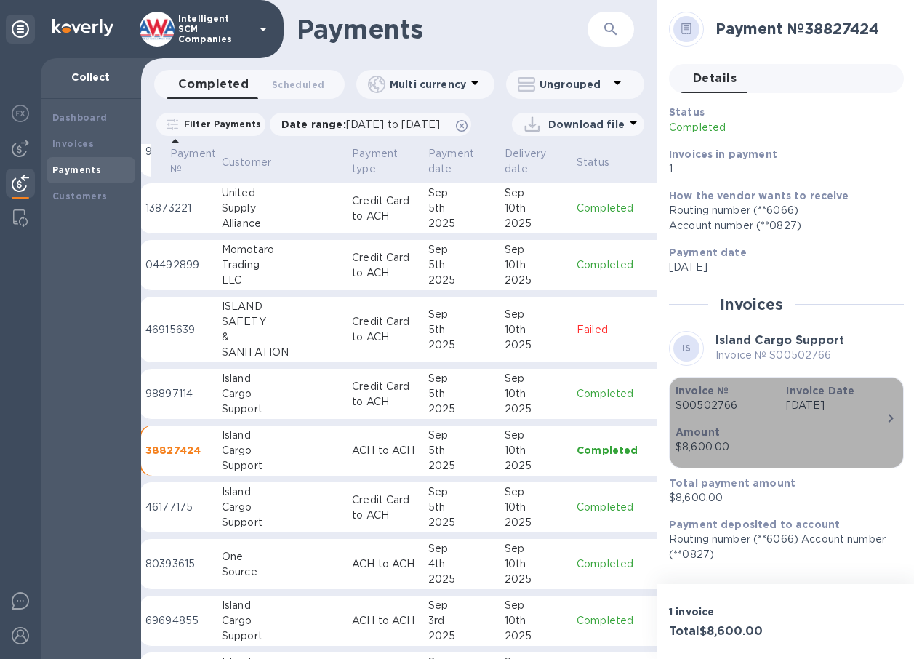
click at [701, 403] on p "S00502766" at bounding box center [724, 405] width 99 height 15
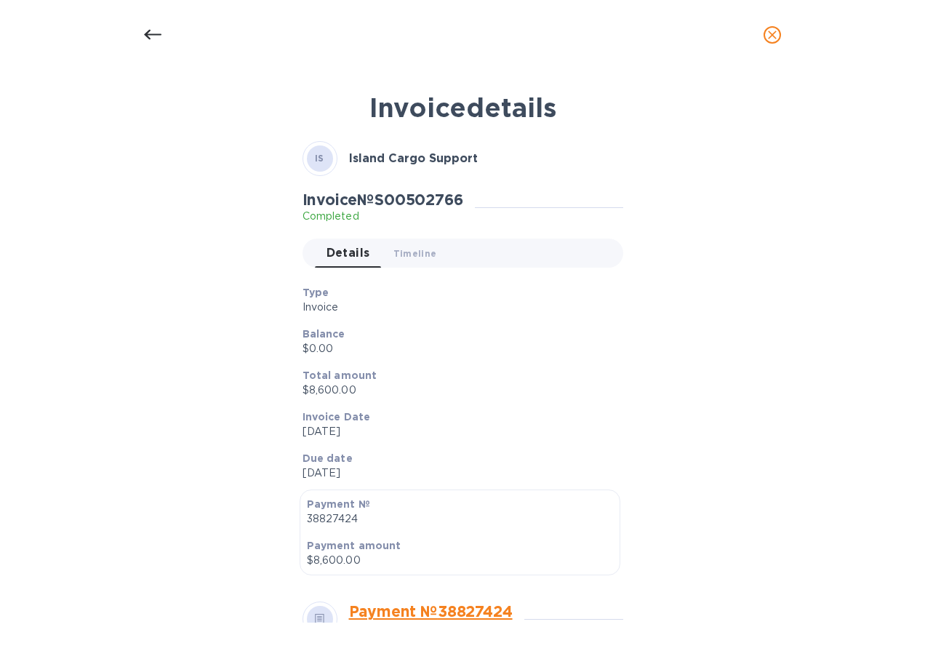
click at [432, 196] on h2 "Invoice № S00502766" at bounding box center [382, 199] width 161 height 18
copy h2 "S00502766"
click at [767, 41] on icon "close" at bounding box center [772, 35] width 15 height 15
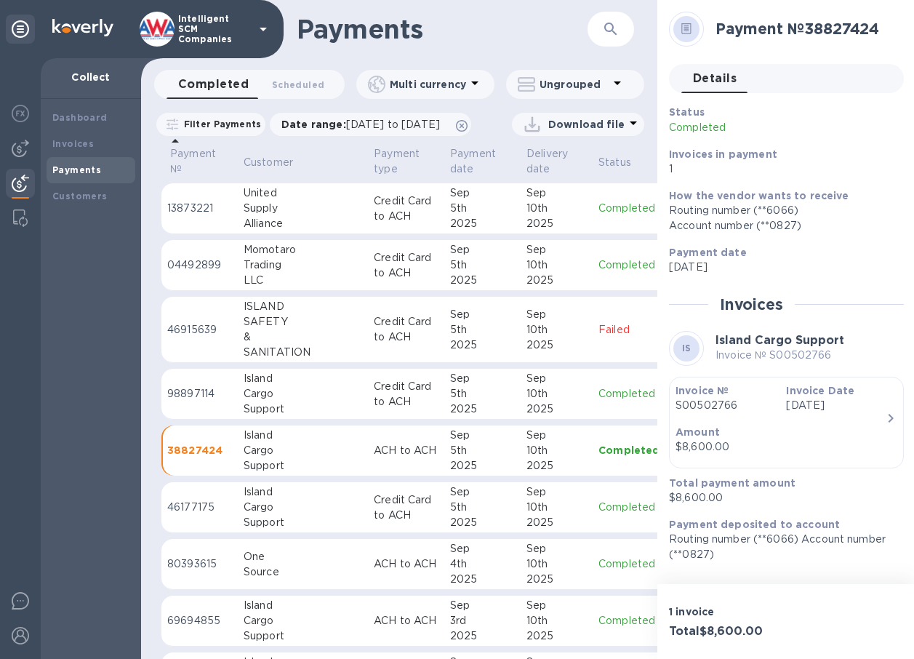
scroll to position [355, 0]
click at [595, 363] on td "Failed" at bounding box center [637, 330] width 84 height 66
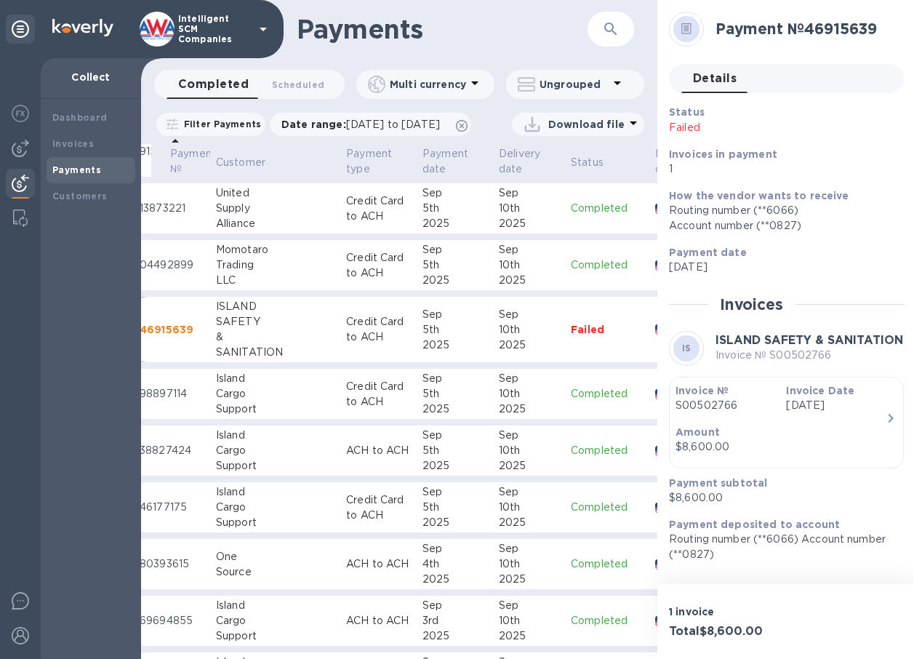
scroll to position [355, 19]
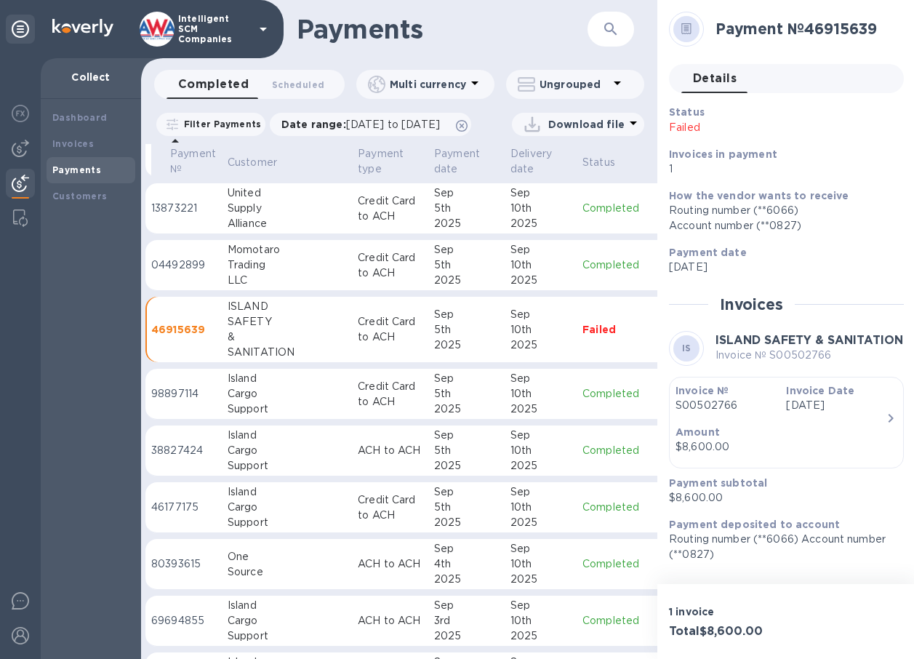
click at [694, 401] on p "S00502766" at bounding box center [724, 405] width 99 height 15
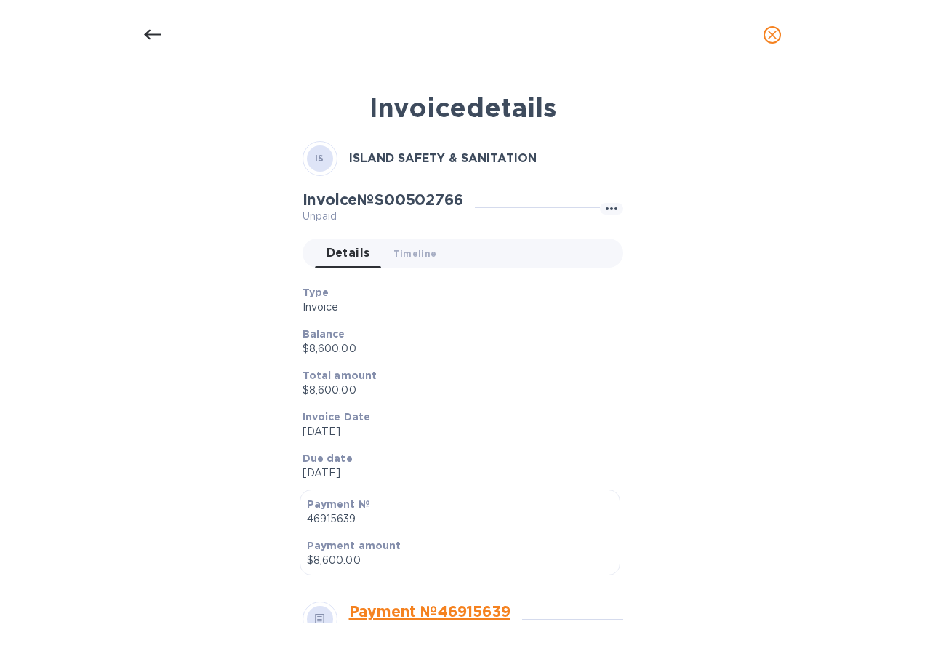
click at [432, 196] on h2 "Invoice № S00502766" at bounding box center [382, 199] width 161 height 18
copy h2 "S00502766"
click at [154, 31] on icon at bounding box center [152, 34] width 17 height 17
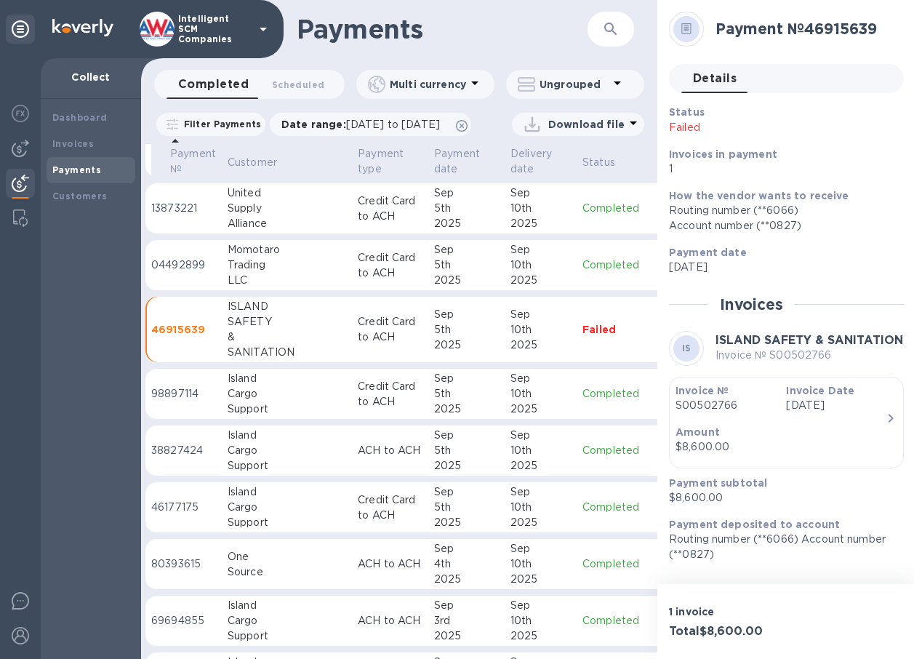
click at [601, 33] on button "button" at bounding box center [610, 29] width 35 height 35
paste input "S00502766"
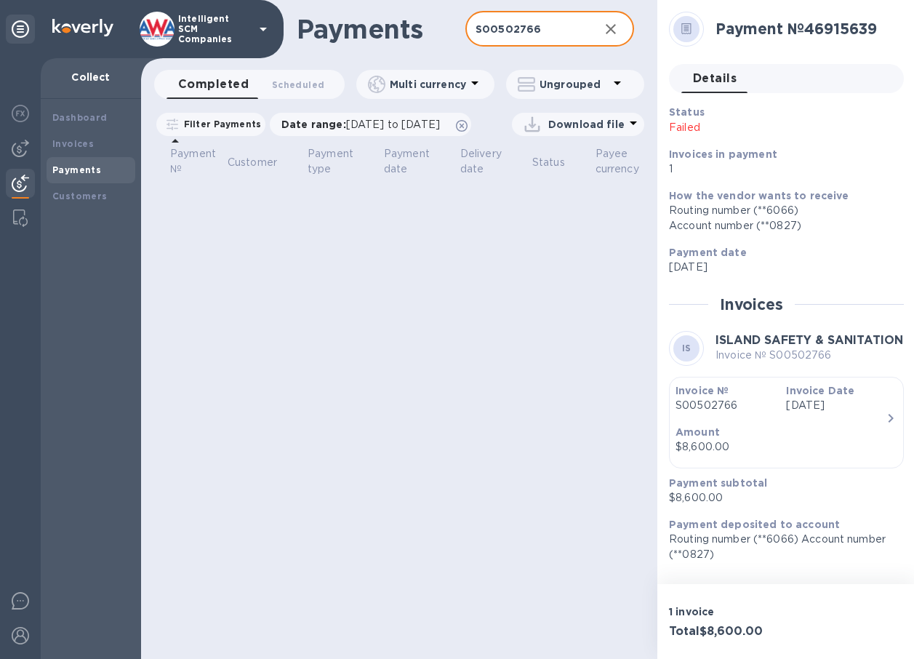
scroll to position [11, 0]
type input "S00502766"
click at [476, 387] on div "Payments S00502766 ​ Completed 0 Scheduled 0 Multi currency Ungrouped Filter Pa…" at bounding box center [399, 329] width 516 height 659
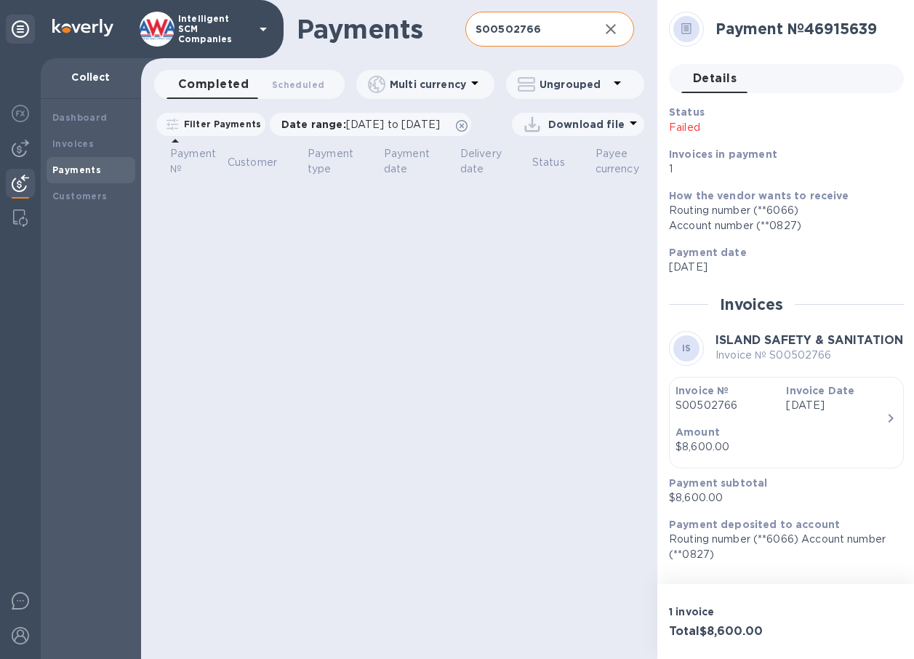
click at [615, 20] on icon "button" at bounding box center [610, 28] width 17 height 17
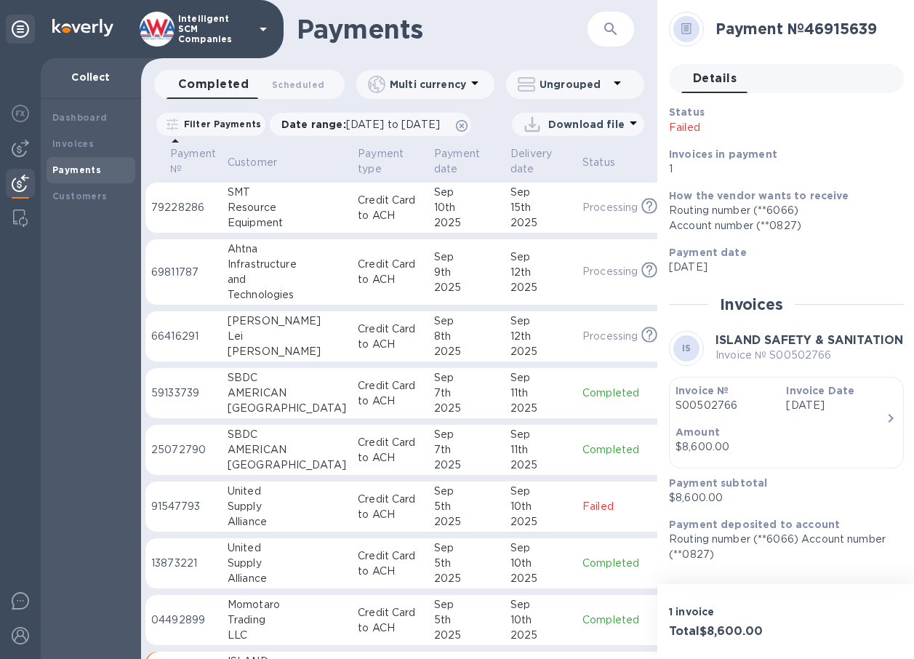
click at [479, 136] on div "Download file" at bounding box center [561, 124] width 165 height 23
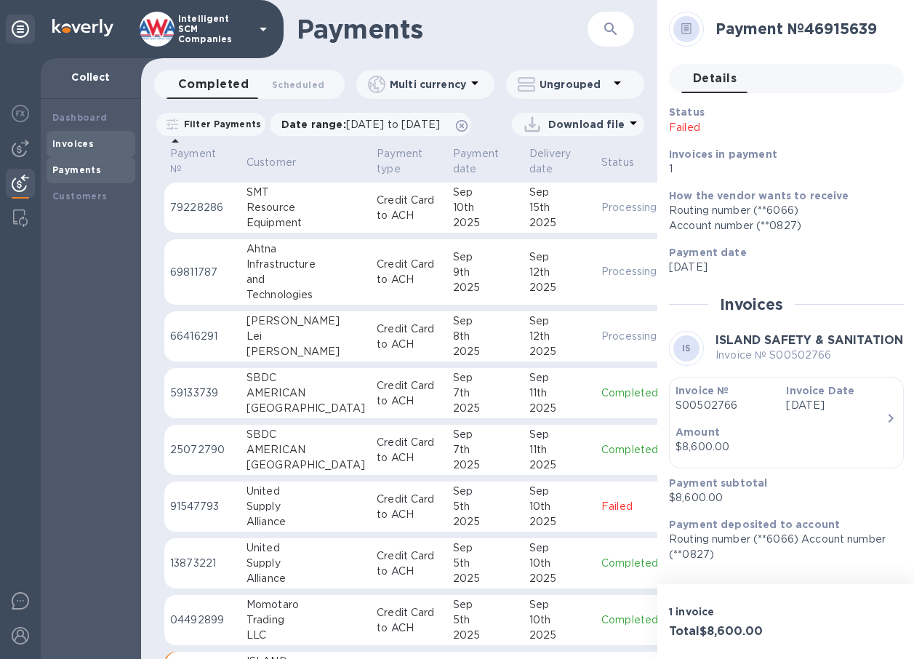
click at [57, 138] on b "Invoices" at bounding box center [72, 143] width 41 height 11
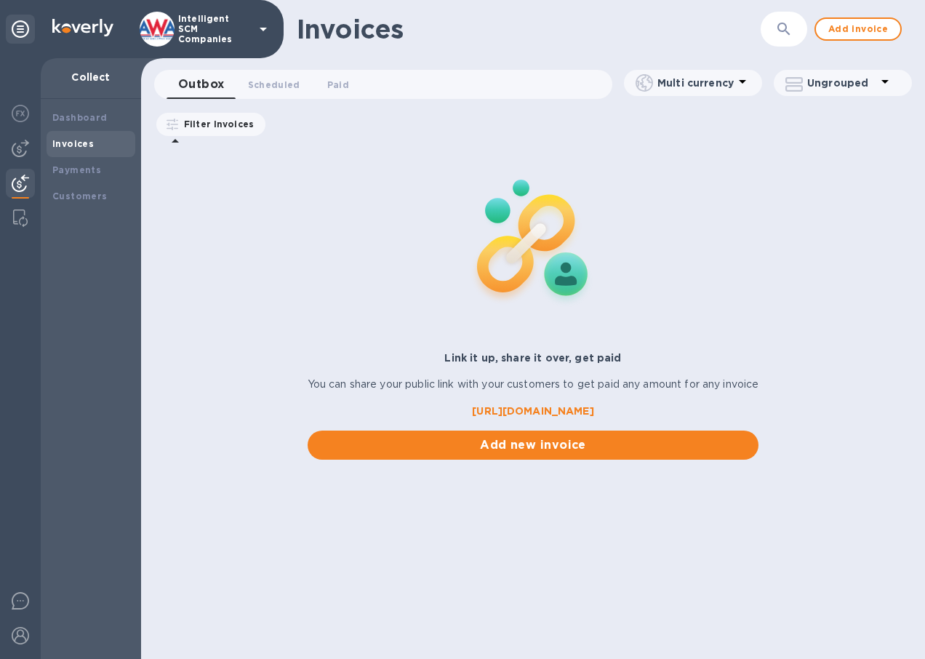
click at [63, 154] on div "Invoices" at bounding box center [91, 144] width 89 height 26
click at [70, 175] on div "Payments" at bounding box center [90, 170] width 77 height 15
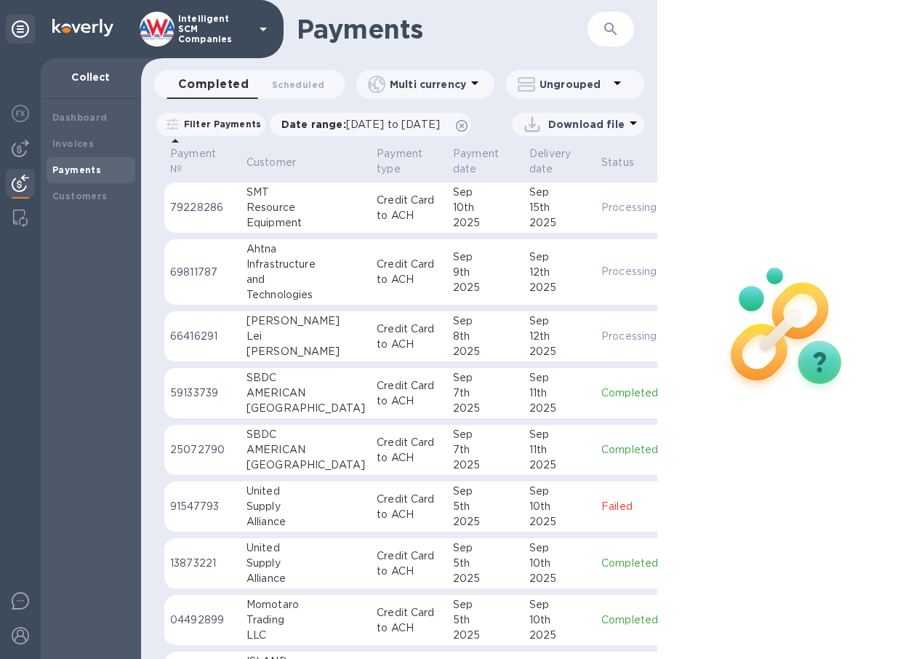
click at [850, 281] on img at bounding box center [786, 328] width 192 height 192
click at [765, 291] on img at bounding box center [786, 328] width 192 height 192
click at [848, 390] on img at bounding box center [786, 328] width 192 height 192
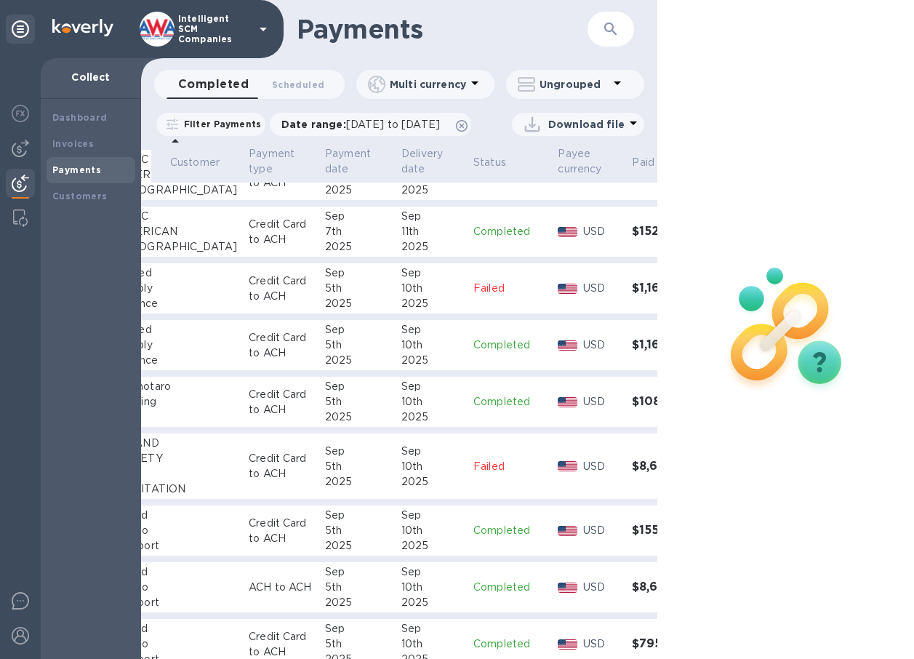
scroll to position [218, 129]
click at [553, 474] on div at bounding box center [565, 466] width 25 height 16
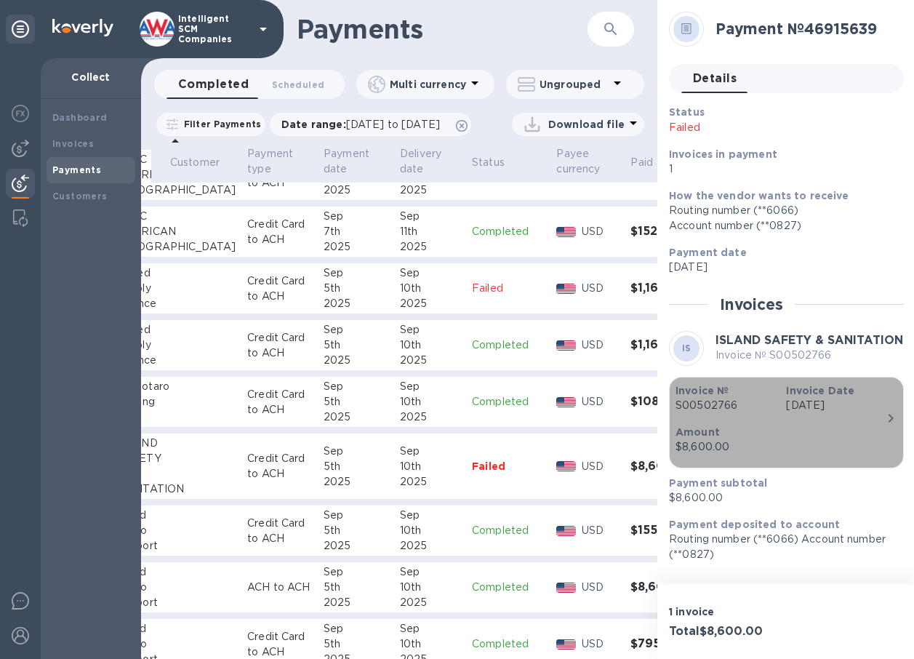
click at [716, 400] on p "S00502766" at bounding box center [724, 405] width 99 height 15
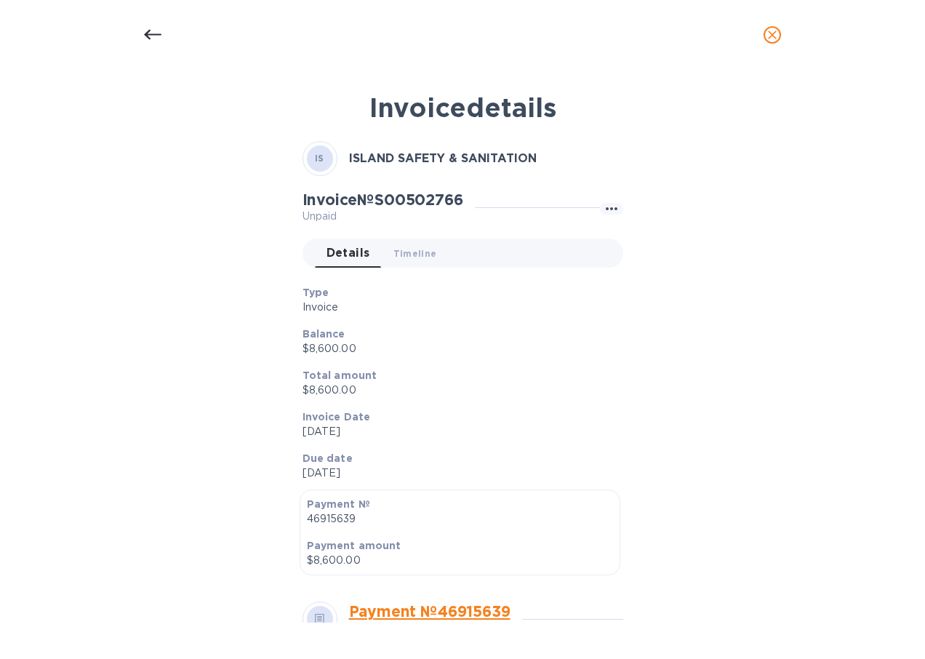
click at [416, 198] on h2 "Invoice № S00502766" at bounding box center [382, 199] width 161 height 18
copy h2 "S00502766"
drag, startPoint x: 786, startPoint y: 37, endPoint x: 777, endPoint y: 37, distance: 8.7
click at [778, 37] on button "close" at bounding box center [771, 34] width 35 height 35
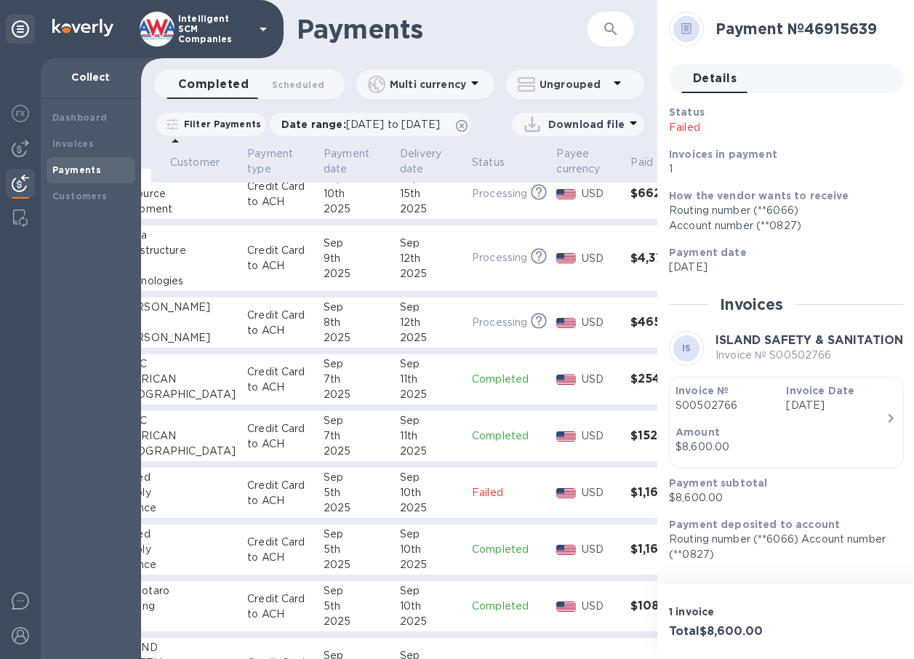
scroll to position [0, 129]
